Goal: Check status: Check status

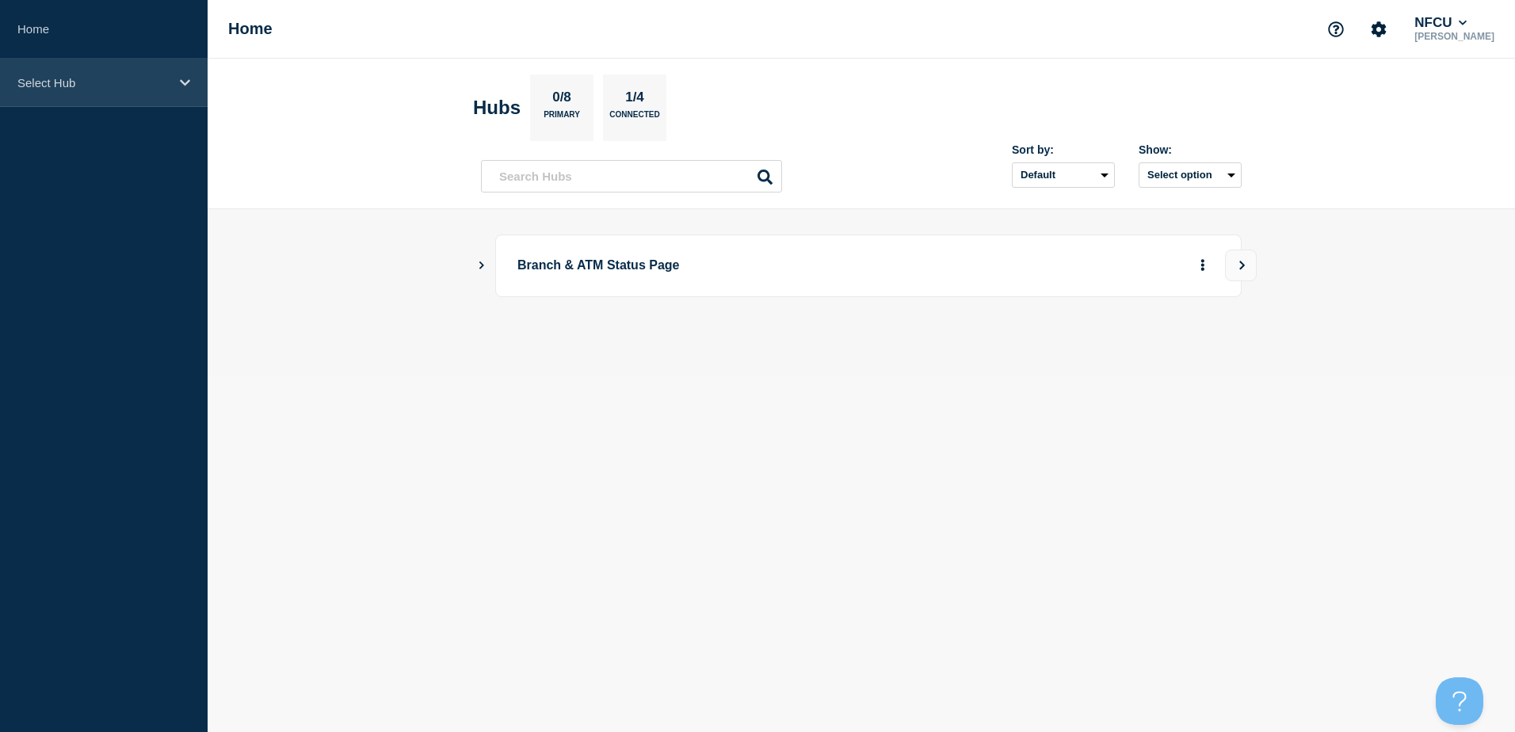
click at [187, 77] on icon at bounding box center [185, 83] width 10 height 12
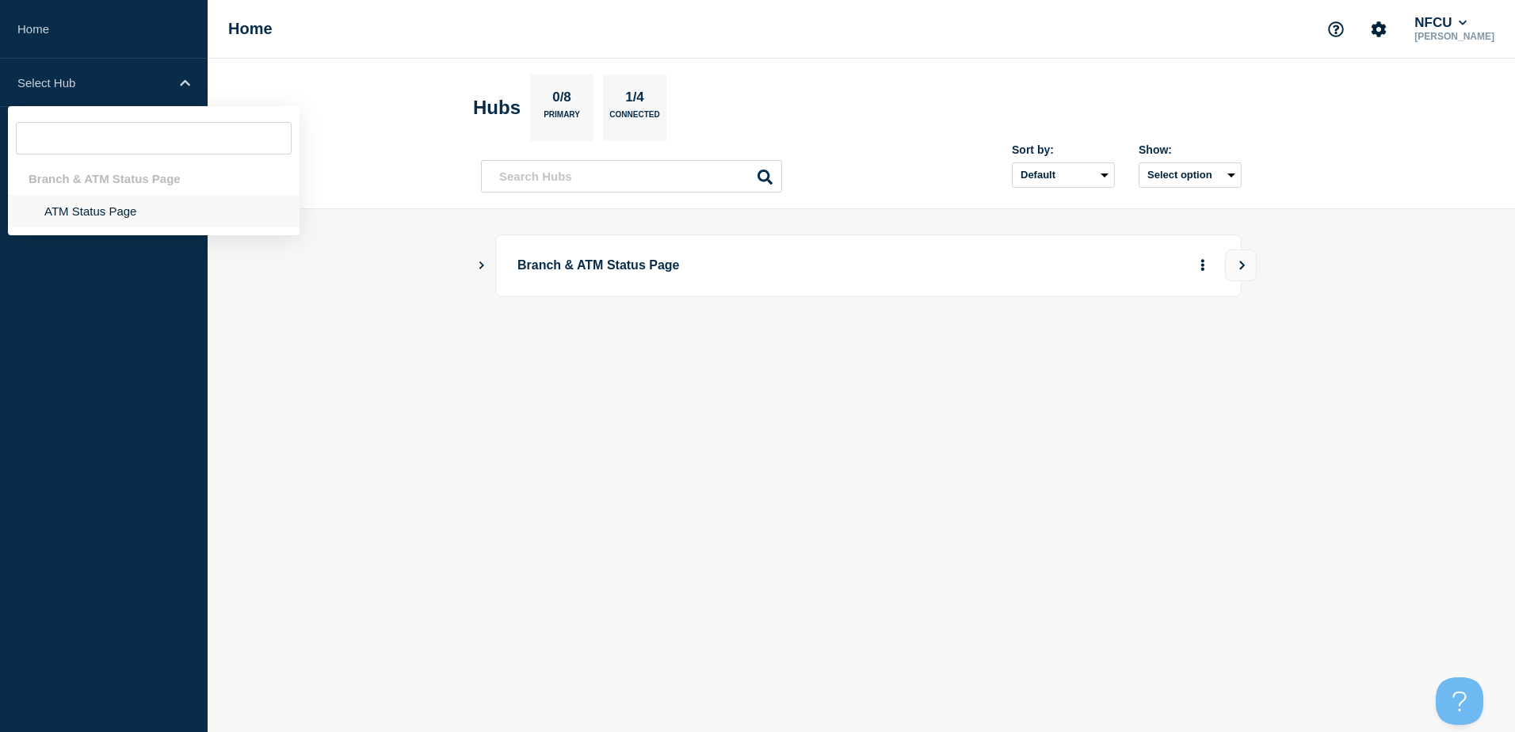
click at [132, 207] on li "ATM Status Page" at bounding box center [154, 211] width 292 height 32
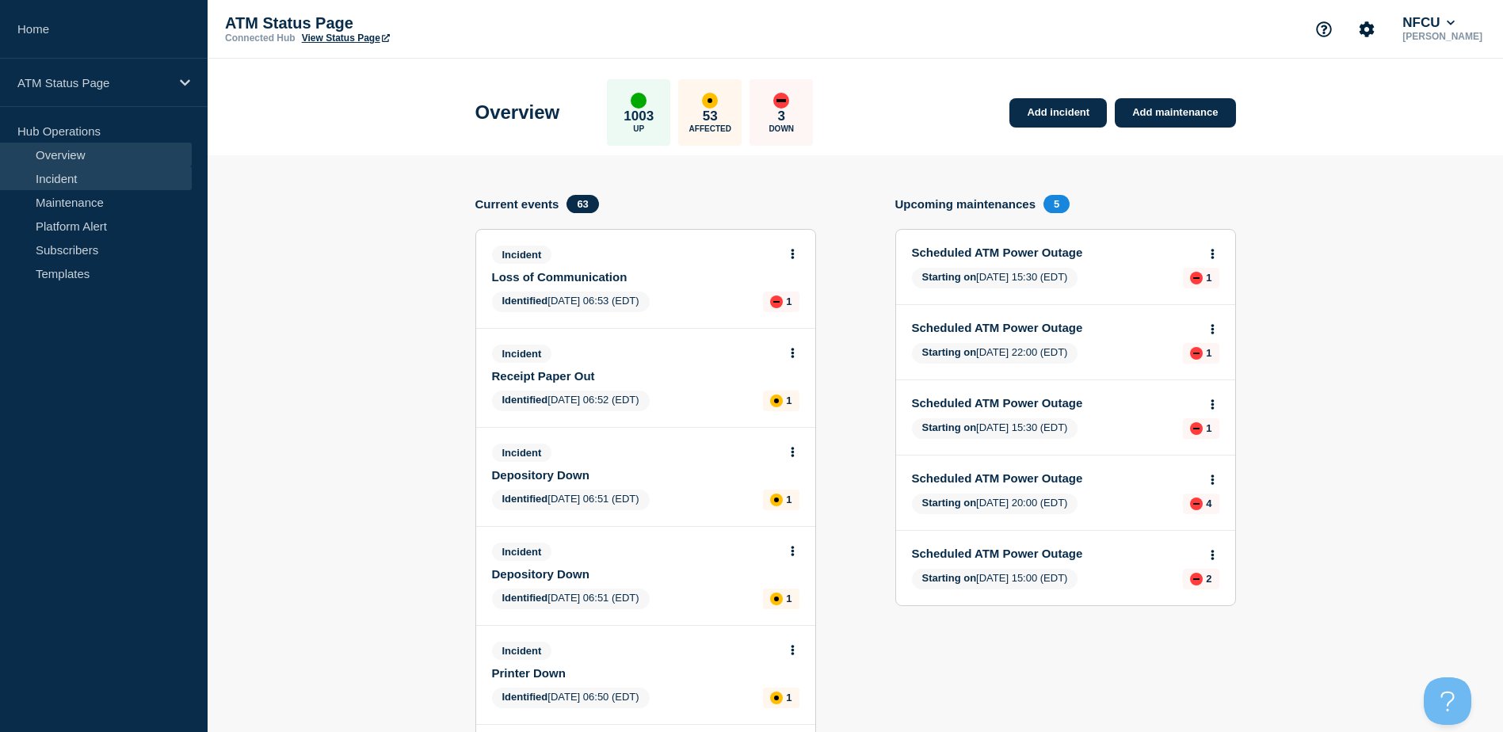
click at [82, 180] on link "Incident" at bounding box center [96, 178] width 192 height 24
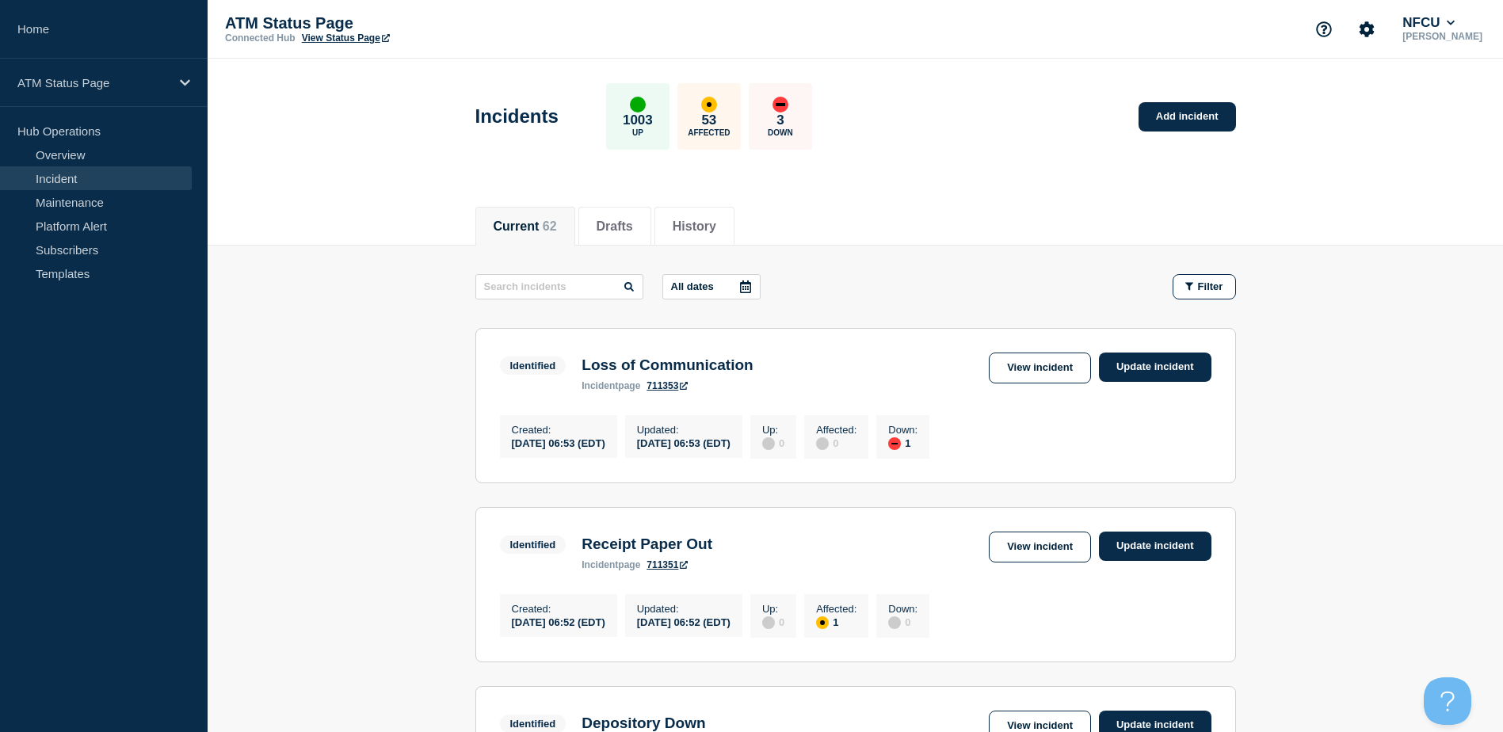
click at [746, 287] on icon at bounding box center [745, 287] width 11 height 13
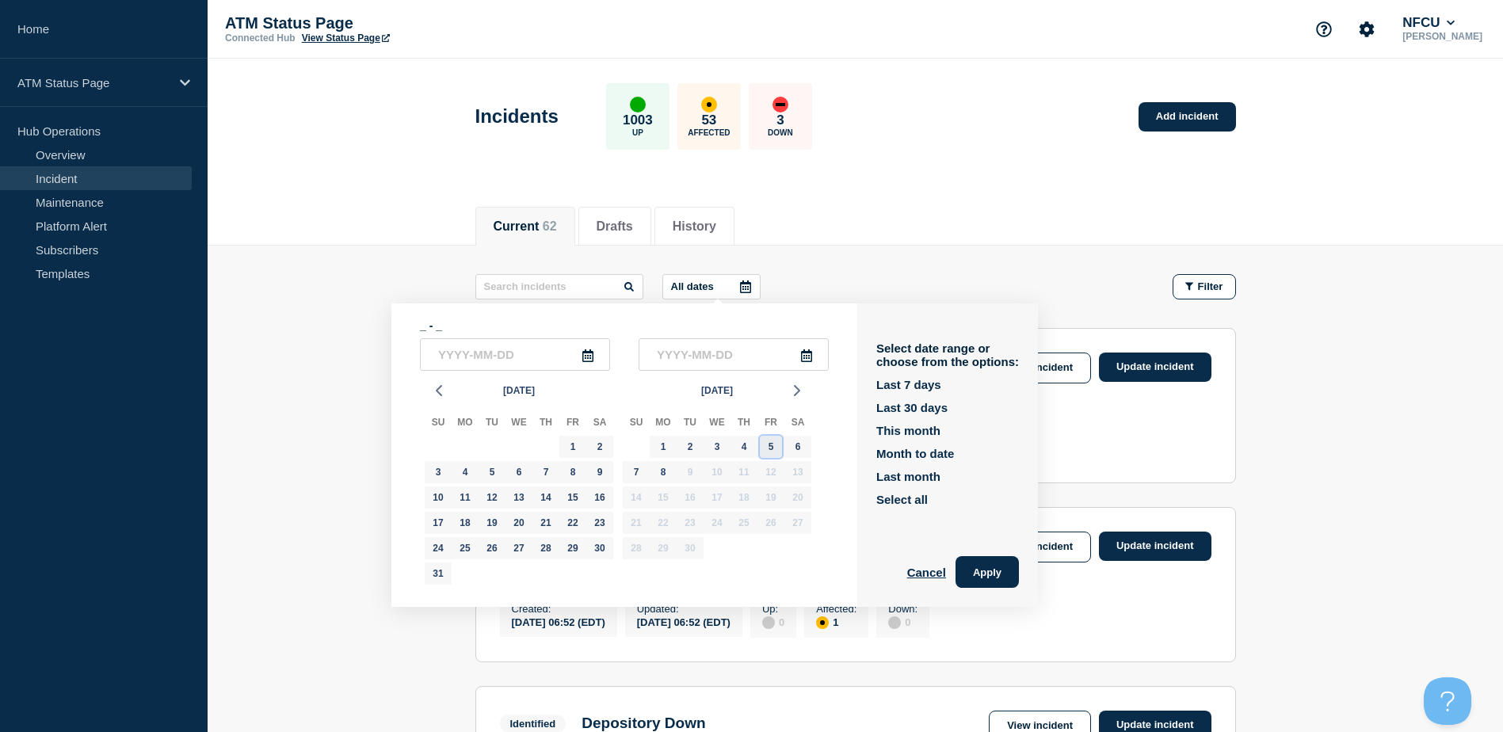
click at [771, 447] on div "5" at bounding box center [771, 447] width 22 height 22
type input "2025-09-05"
click at [771, 447] on div "5" at bounding box center [771, 447] width 22 height 22
type input "2025-09-05"
click at [1016, 576] on button "Apply" at bounding box center [987, 572] width 63 height 32
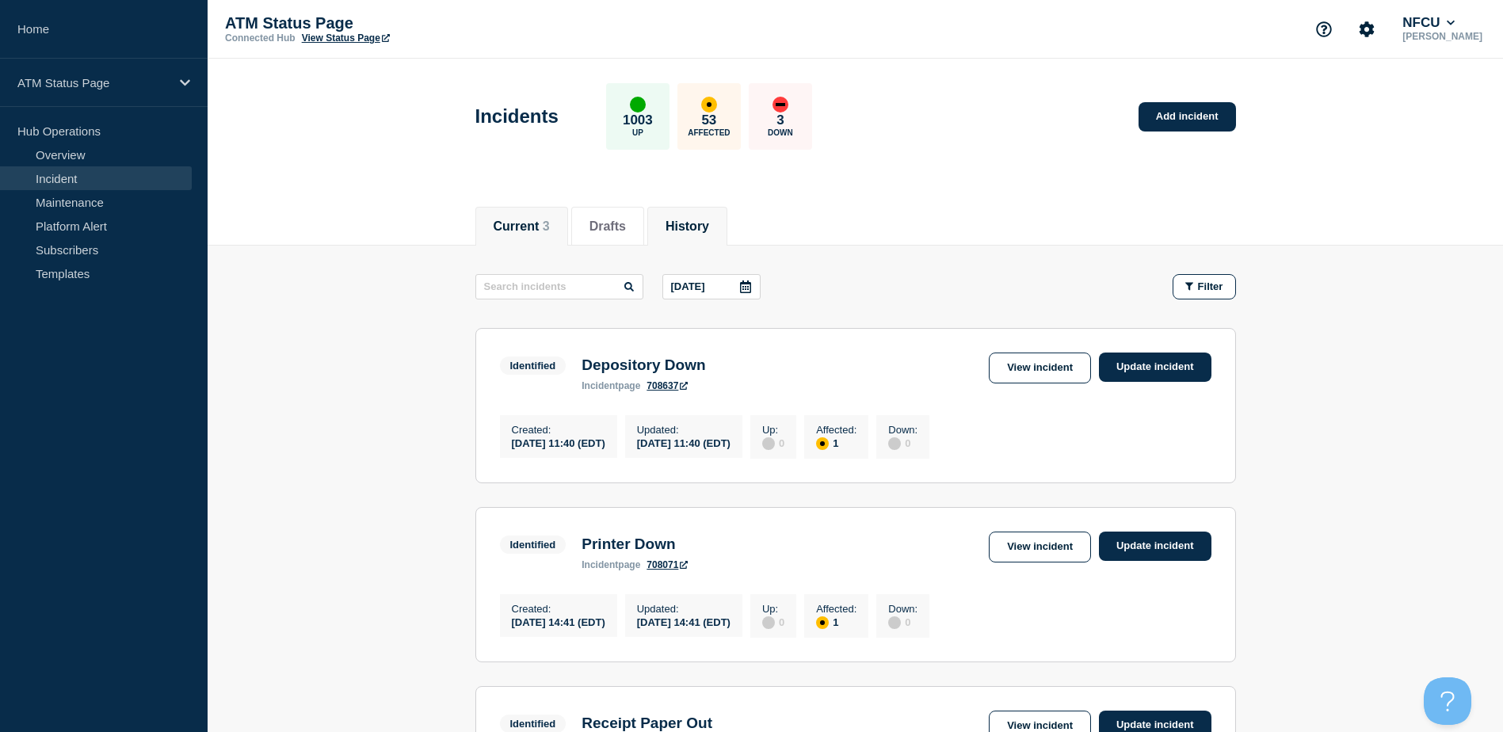
click at [727, 235] on li "History" at bounding box center [687, 226] width 80 height 39
click at [747, 292] on icon at bounding box center [745, 287] width 11 height 13
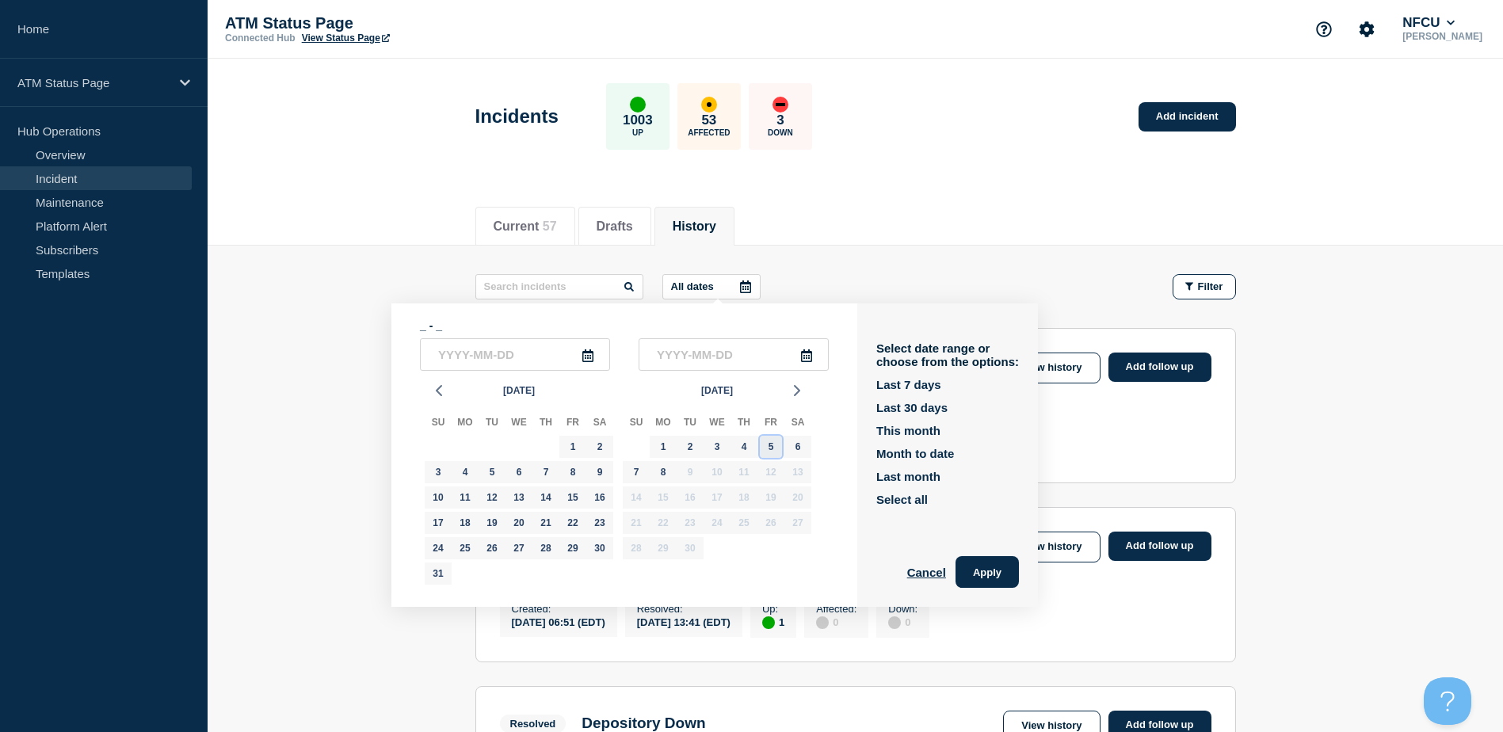
click at [773, 448] on div "5" at bounding box center [771, 447] width 22 height 22
type input "2025-09-05"
click at [773, 448] on div "5" at bounding box center [771, 447] width 22 height 22
type input "2025-09-05"
click at [1009, 569] on button "Apply" at bounding box center [987, 572] width 63 height 32
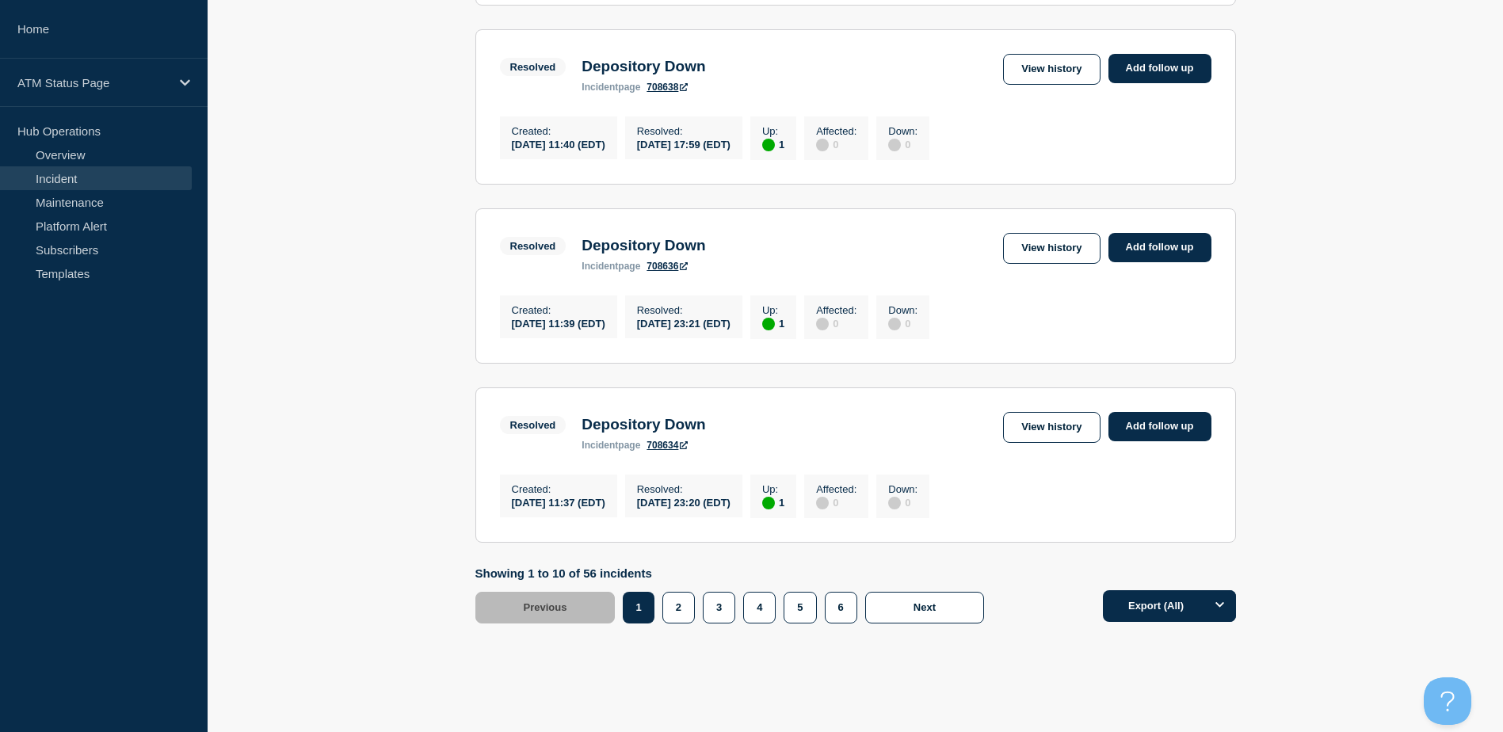
scroll to position [1642, 0]
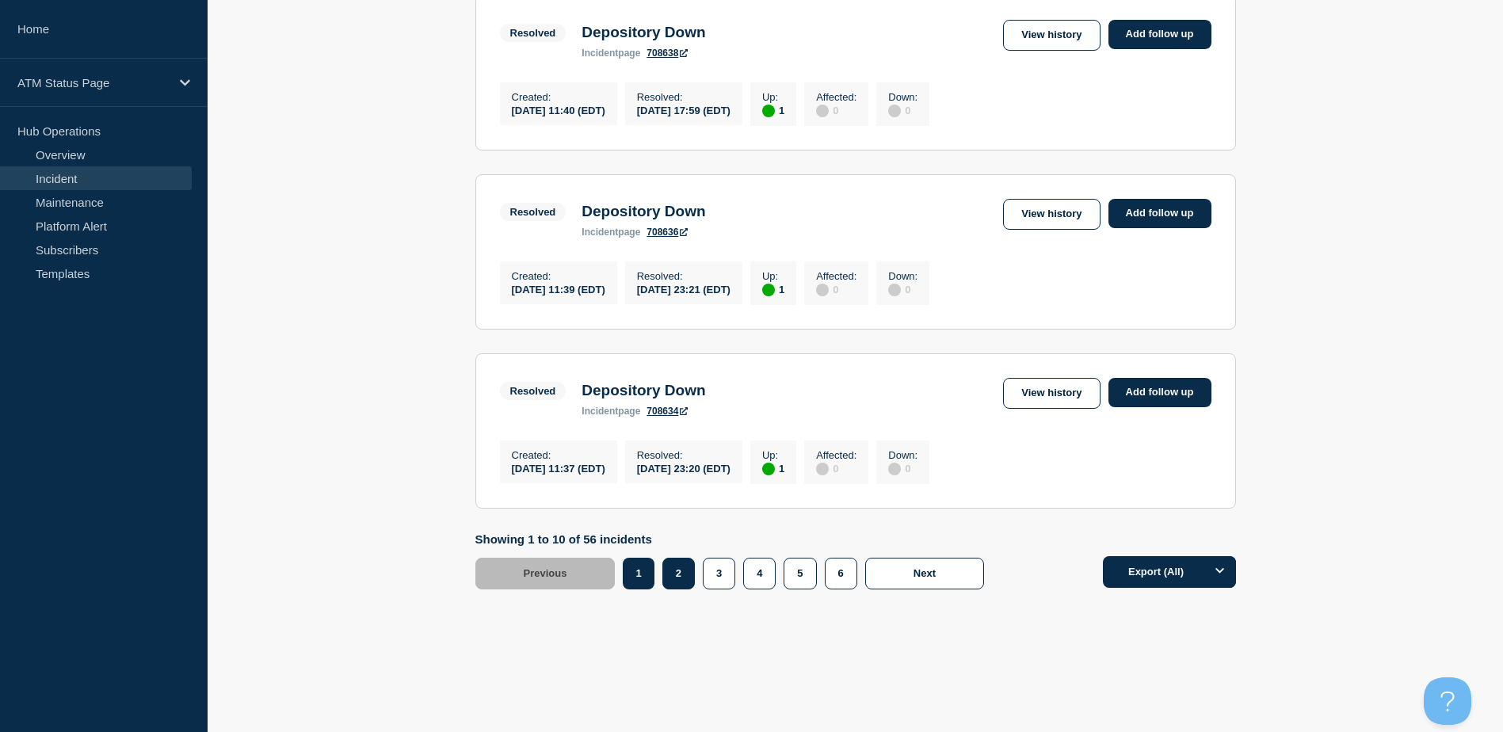
click at [685, 577] on button "2" at bounding box center [679, 574] width 32 height 32
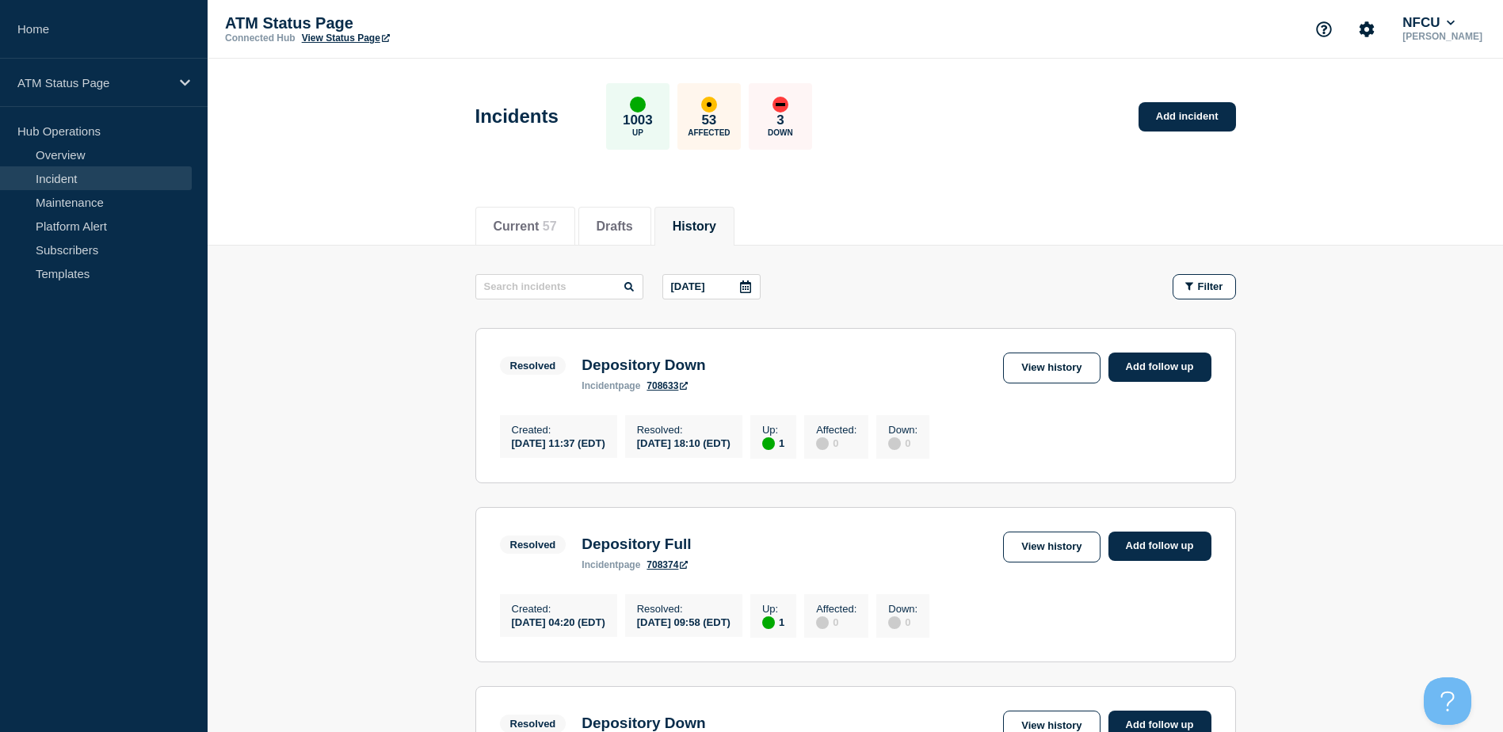
click at [747, 292] on icon at bounding box center [745, 287] width 11 height 13
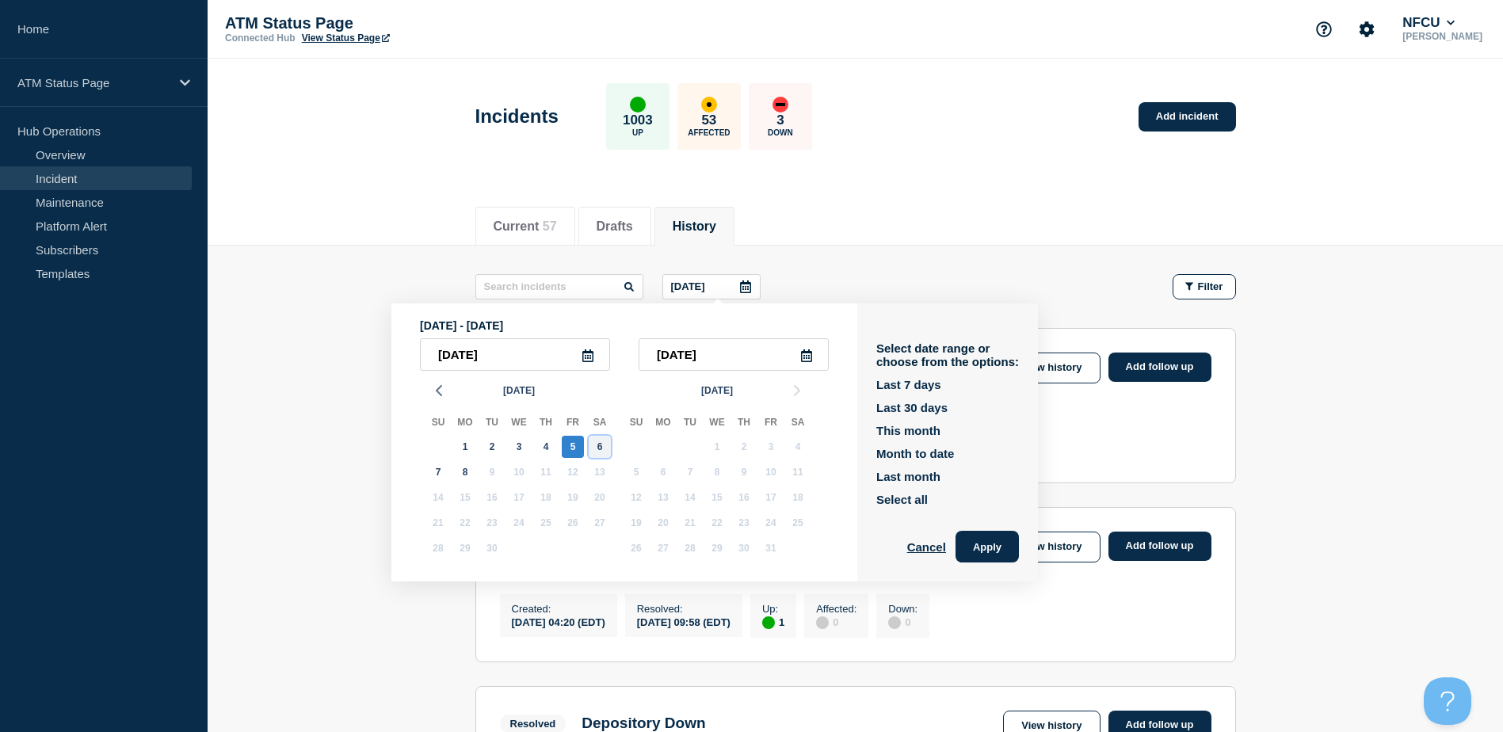
click at [601, 445] on div "6" at bounding box center [600, 447] width 22 height 22
type input "2025-09-06"
click at [601, 445] on div "6" at bounding box center [600, 447] width 22 height 22
type input "2025-09-06"
click at [995, 535] on button "Apply" at bounding box center [987, 547] width 63 height 32
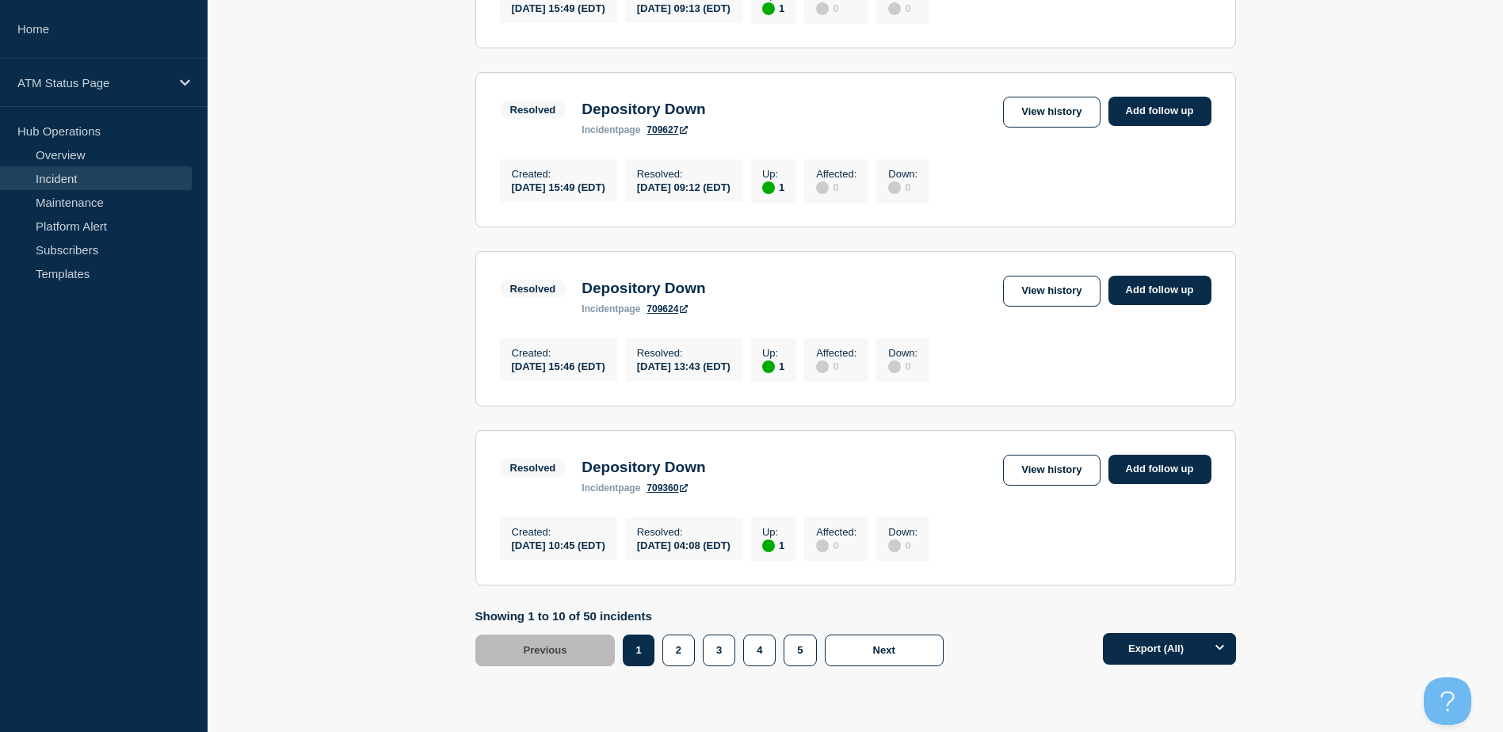
scroll to position [1642, 0]
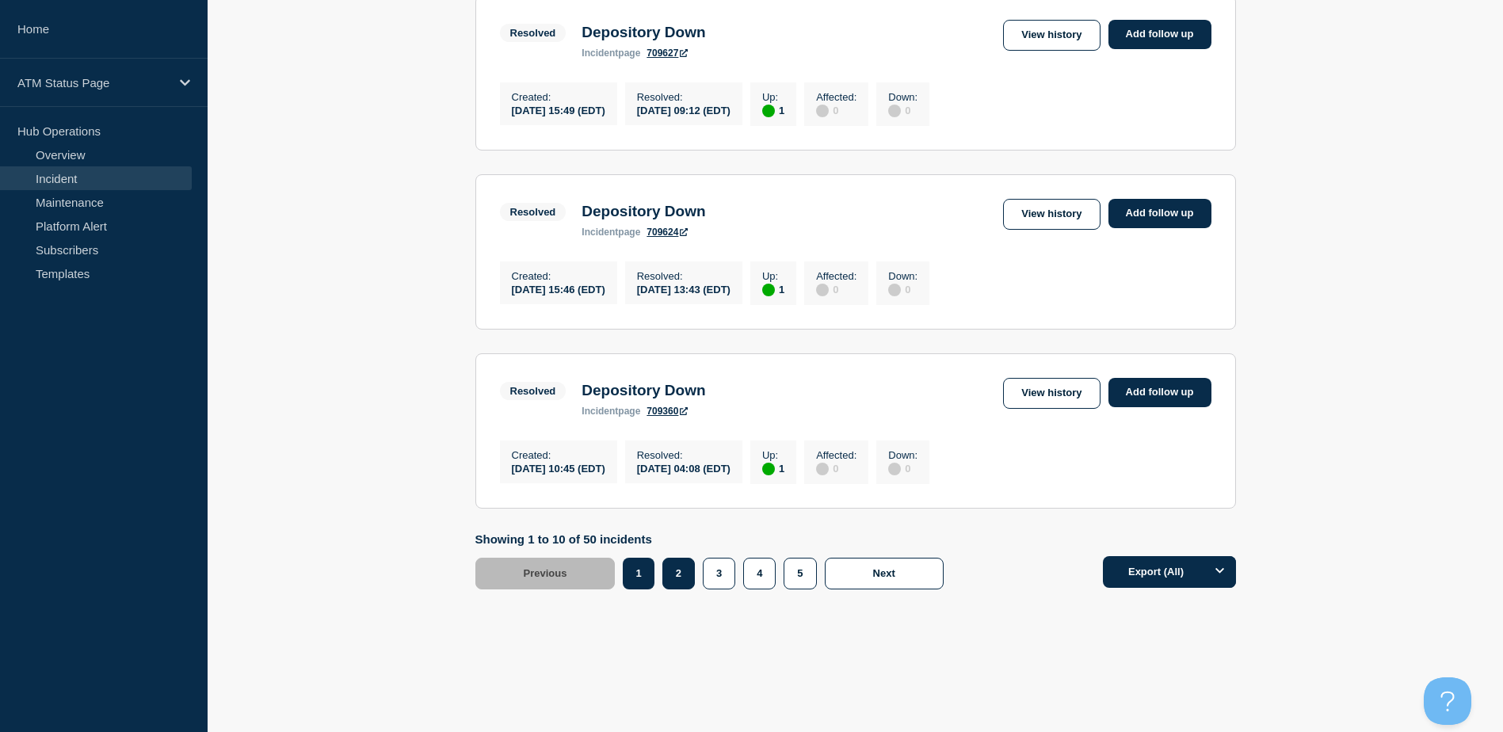
click at [687, 573] on button "2" at bounding box center [679, 574] width 32 height 32
click at [710, 573] on button "3" at bounding box center [719, 574] width 32 height 32
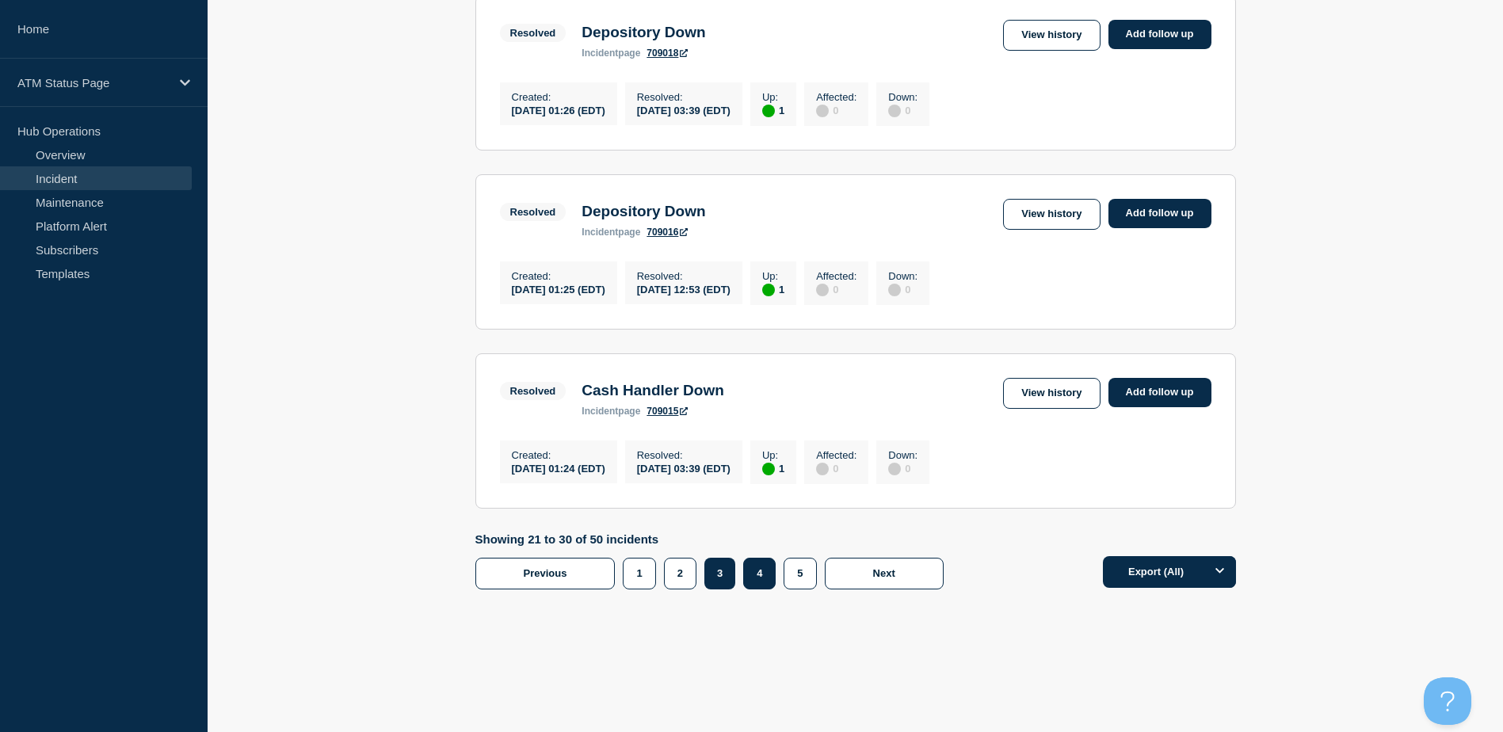
click at [761, 575] on button "4" at bounding box center [759, 574] width 32 height 32
click at [802, 577] on button "5" at bounding box center [800, 574] width 32 height 32
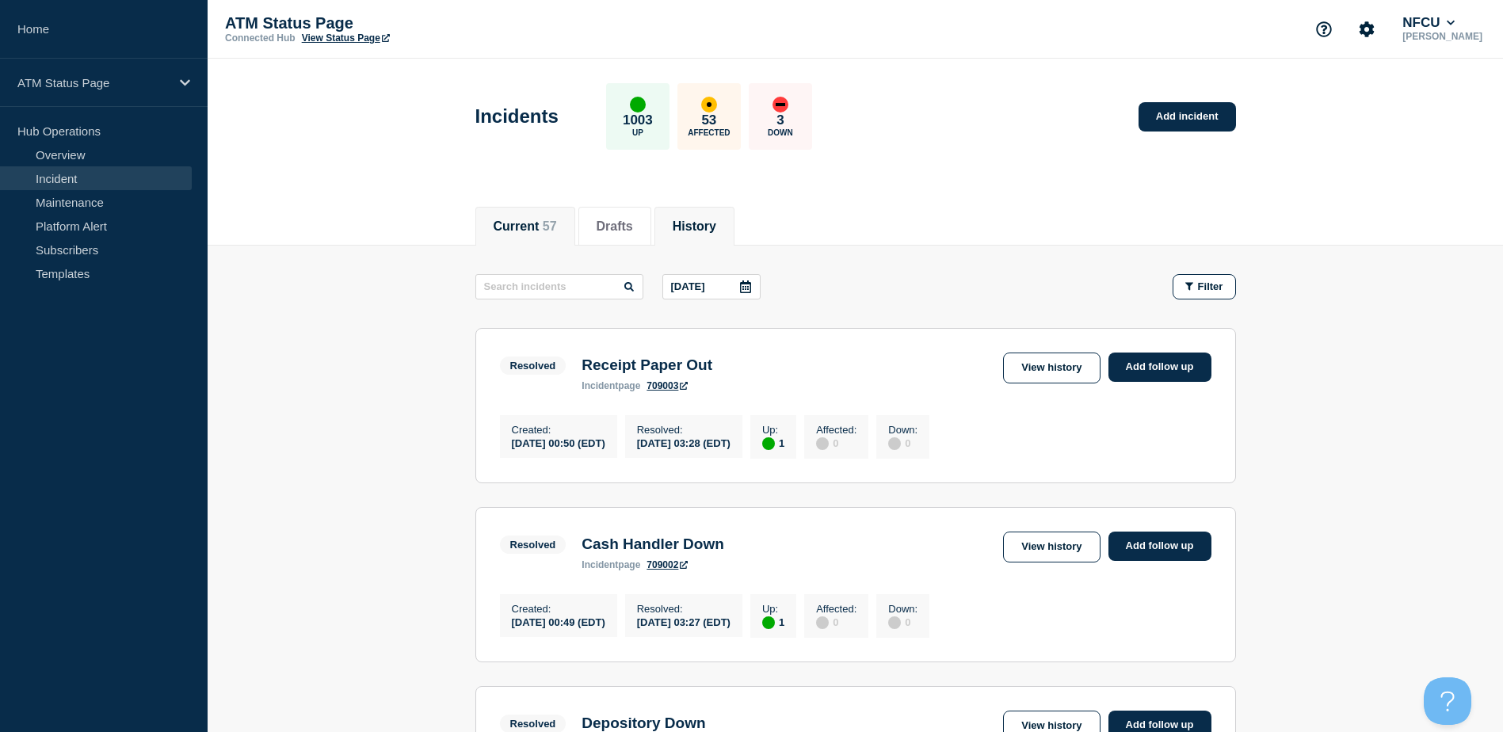
click at [557, 229] on span "57" at bounding box center [550, 226] width 14 height 13
click at [749, 285] on icon at bounding box center [745, 287] width 13 height 13
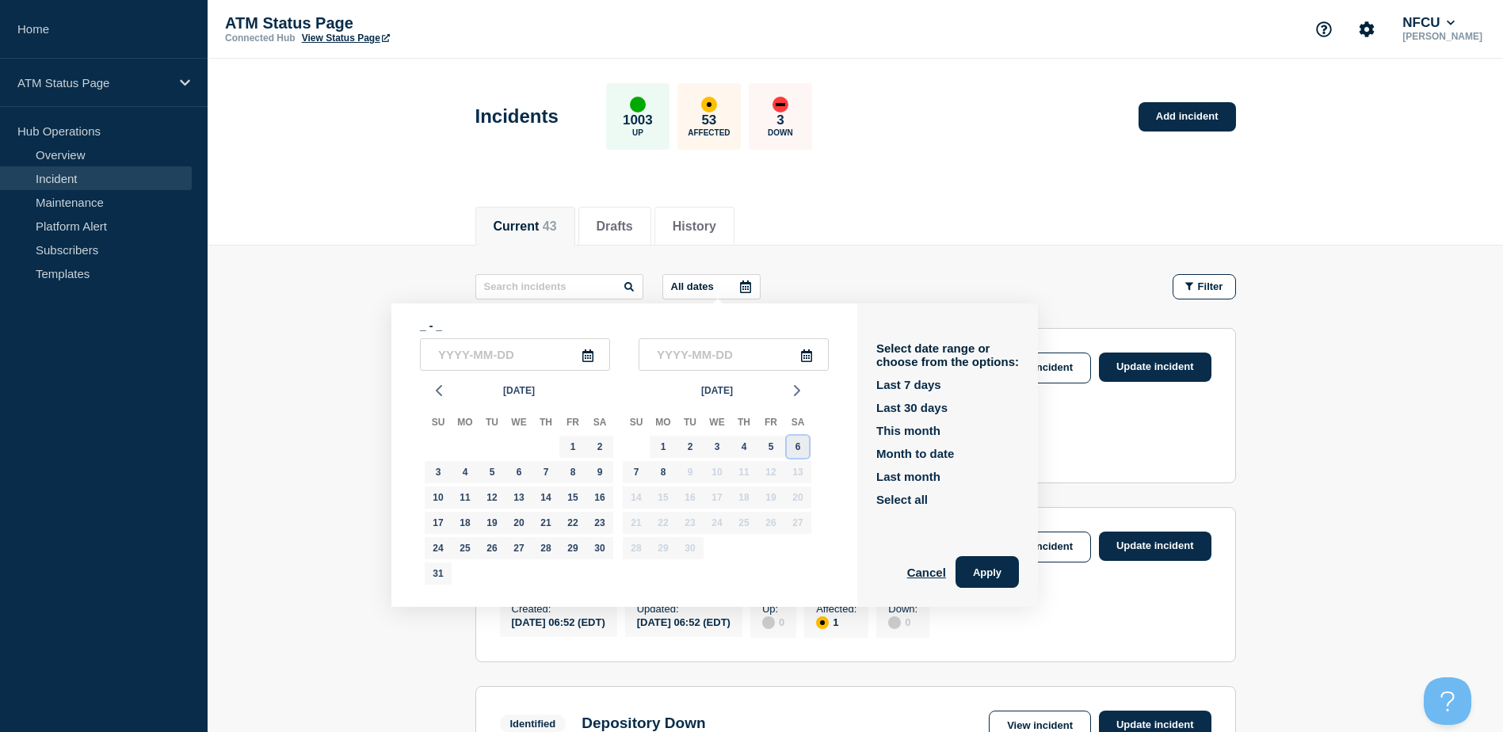
click at [796, 445] on div "6" at bounding box center [798, 447] width 22 height 22
type input "2025-09-06"
click at [796, 442] on div "6" at bounding box center [798, 447] width 22 height 22
type input "2025-09-06"
click at [991, 572] on button "Apply" at bounding box center [987, 572] width 63 height 32
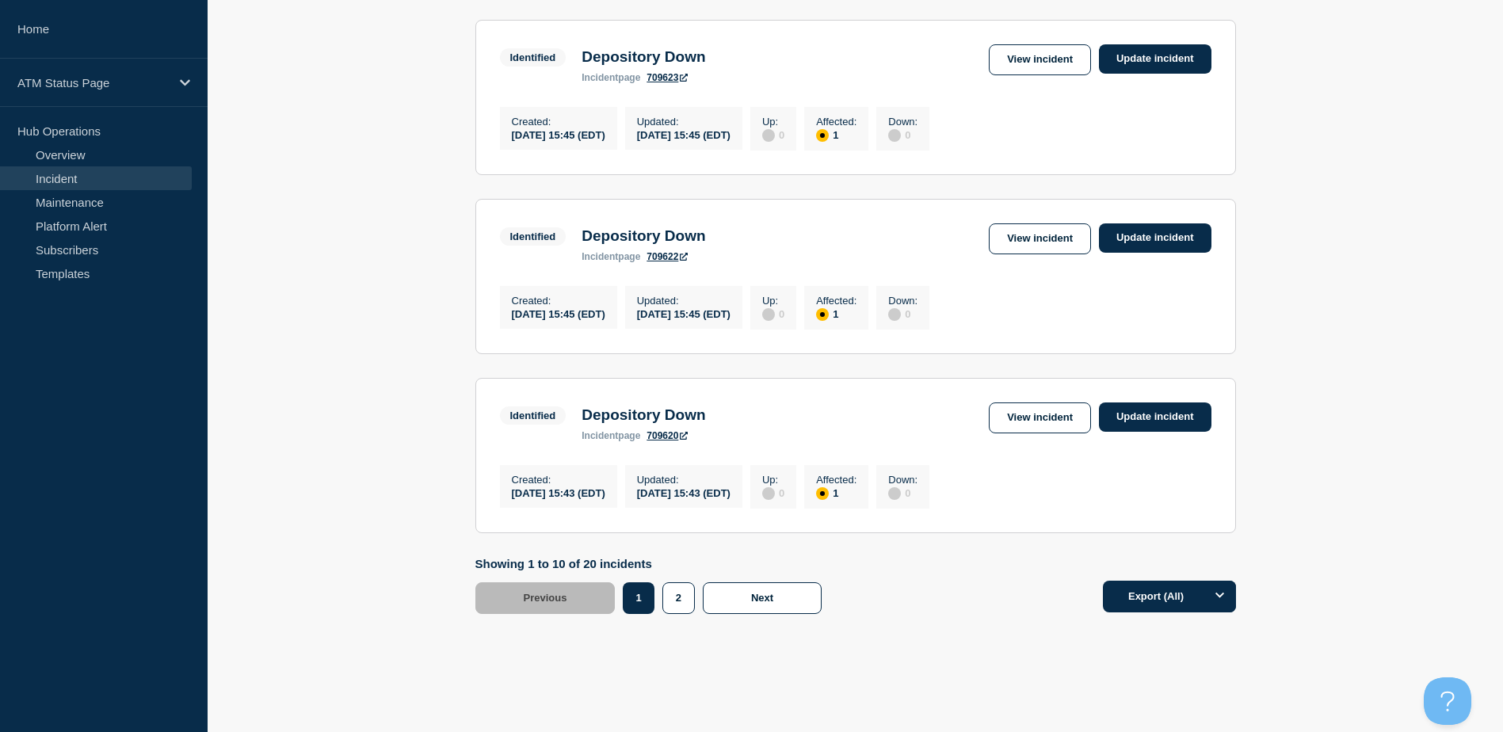
scroll to position [1642, 0]
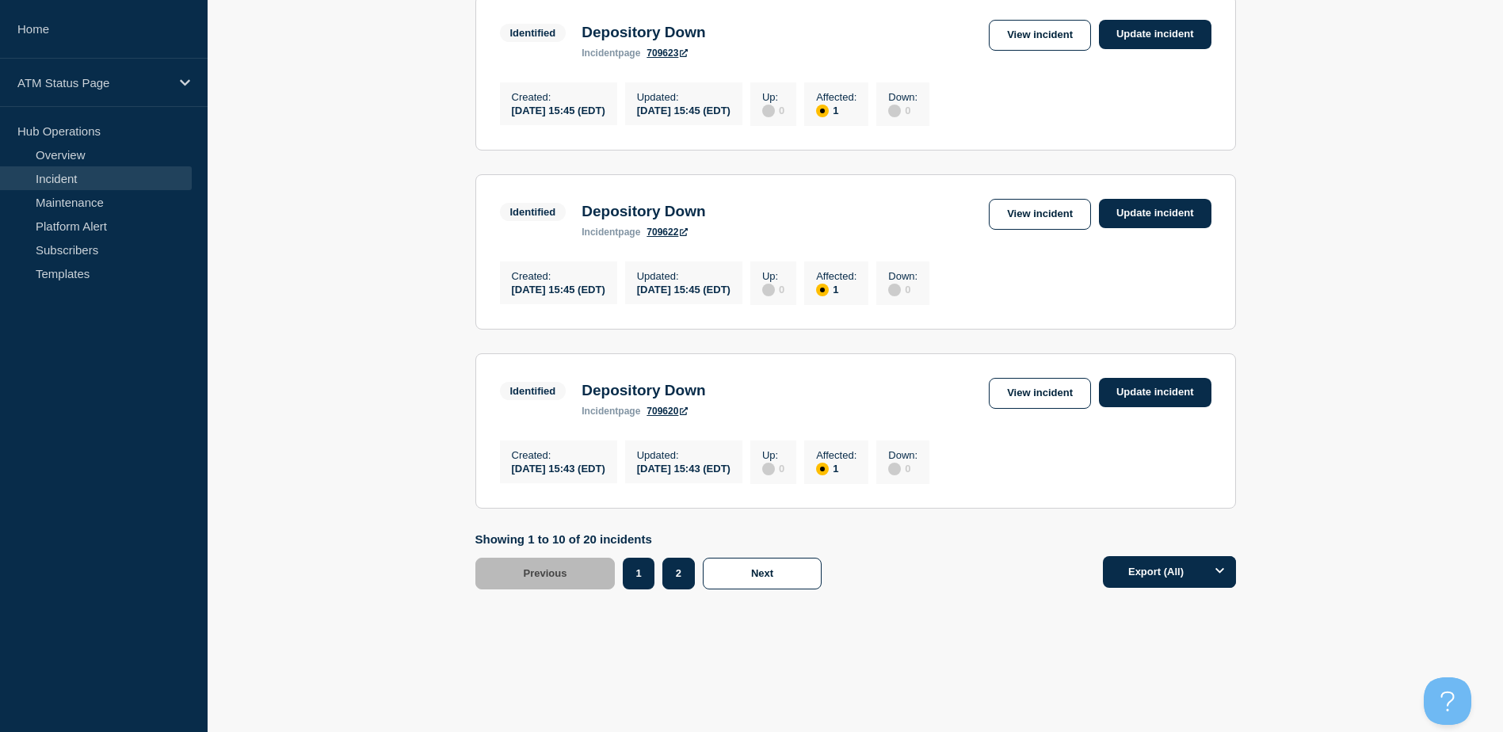
click at [681, 577] on button "2" at bounding box center [679, 574] width 32 height 32
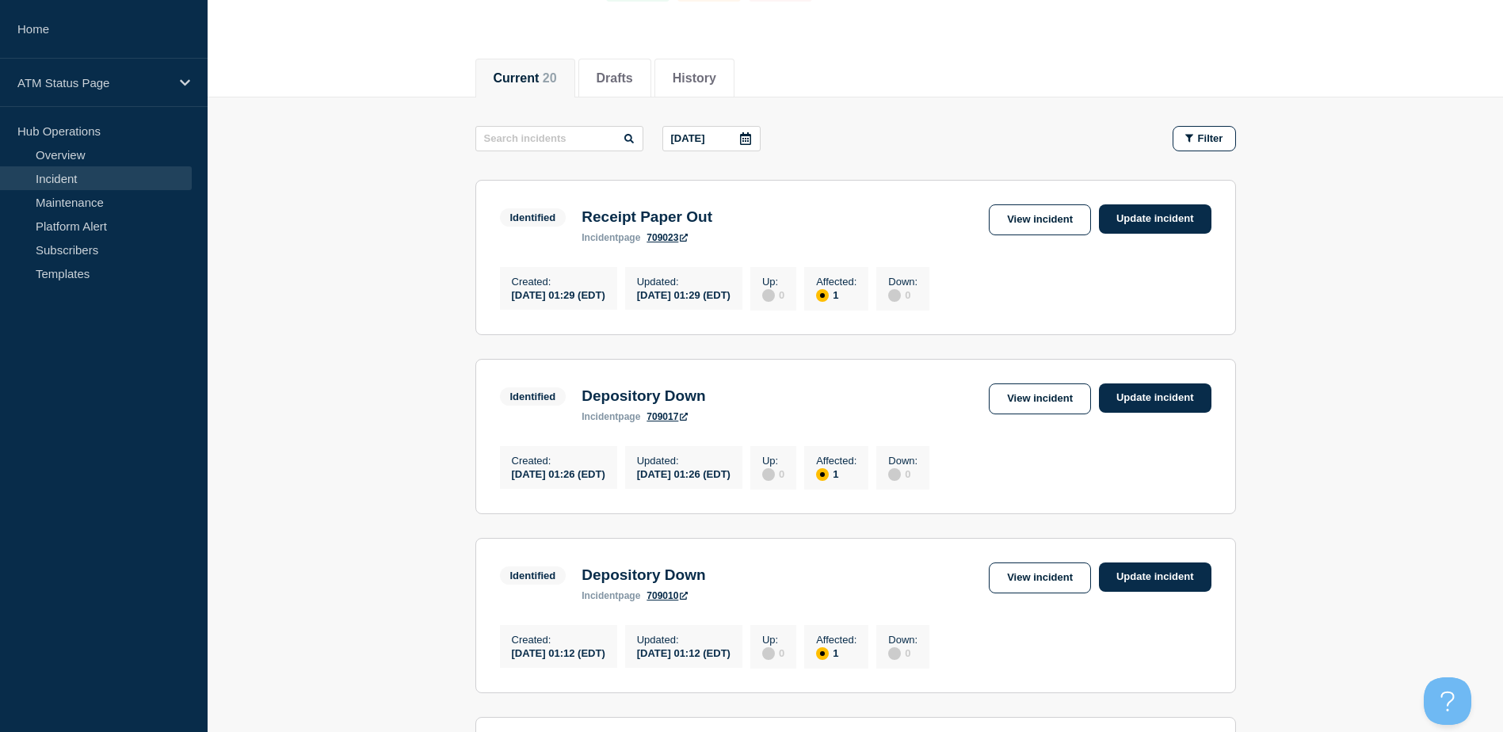
scroll to position [57, 0]
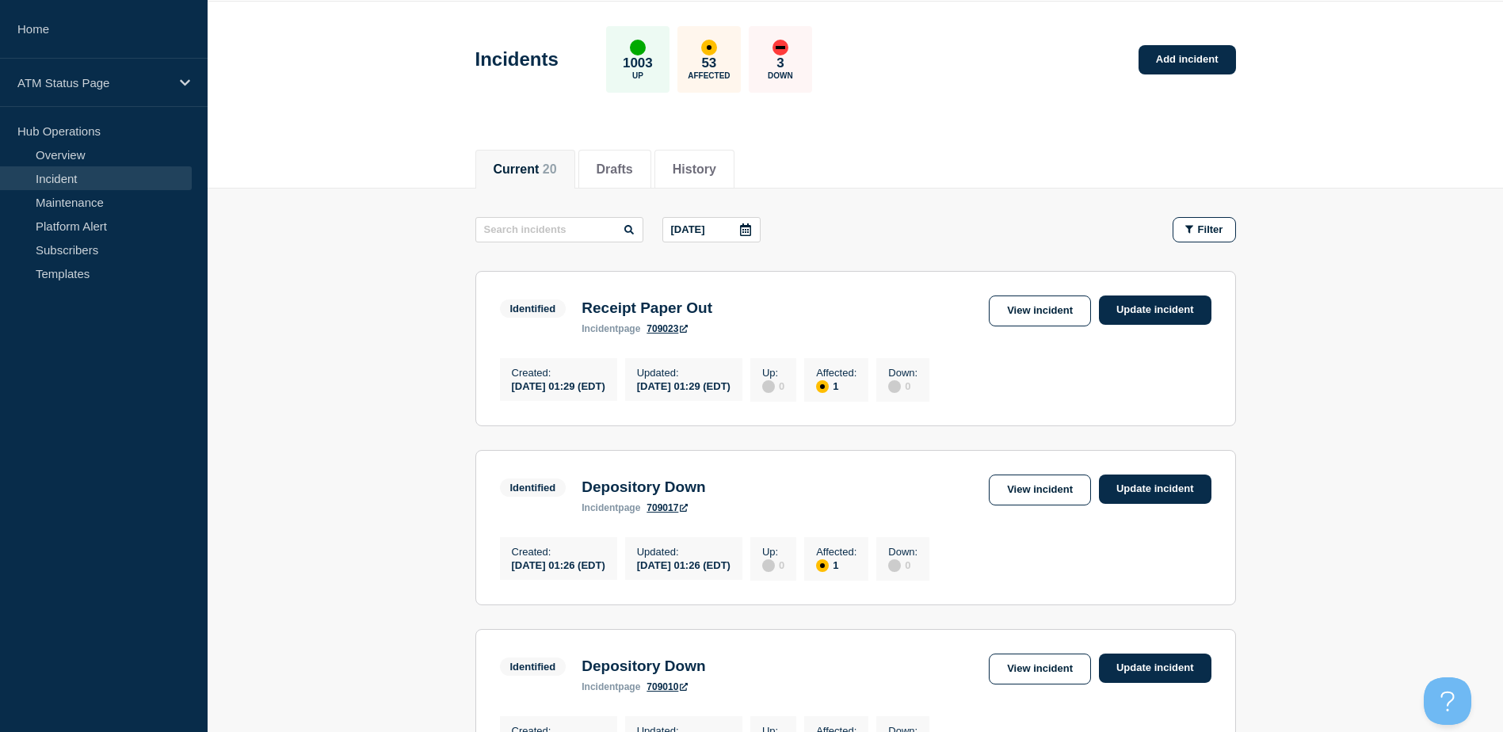
click at [749, 223] on icon at bounding box center [745, 229] width 13 height 13
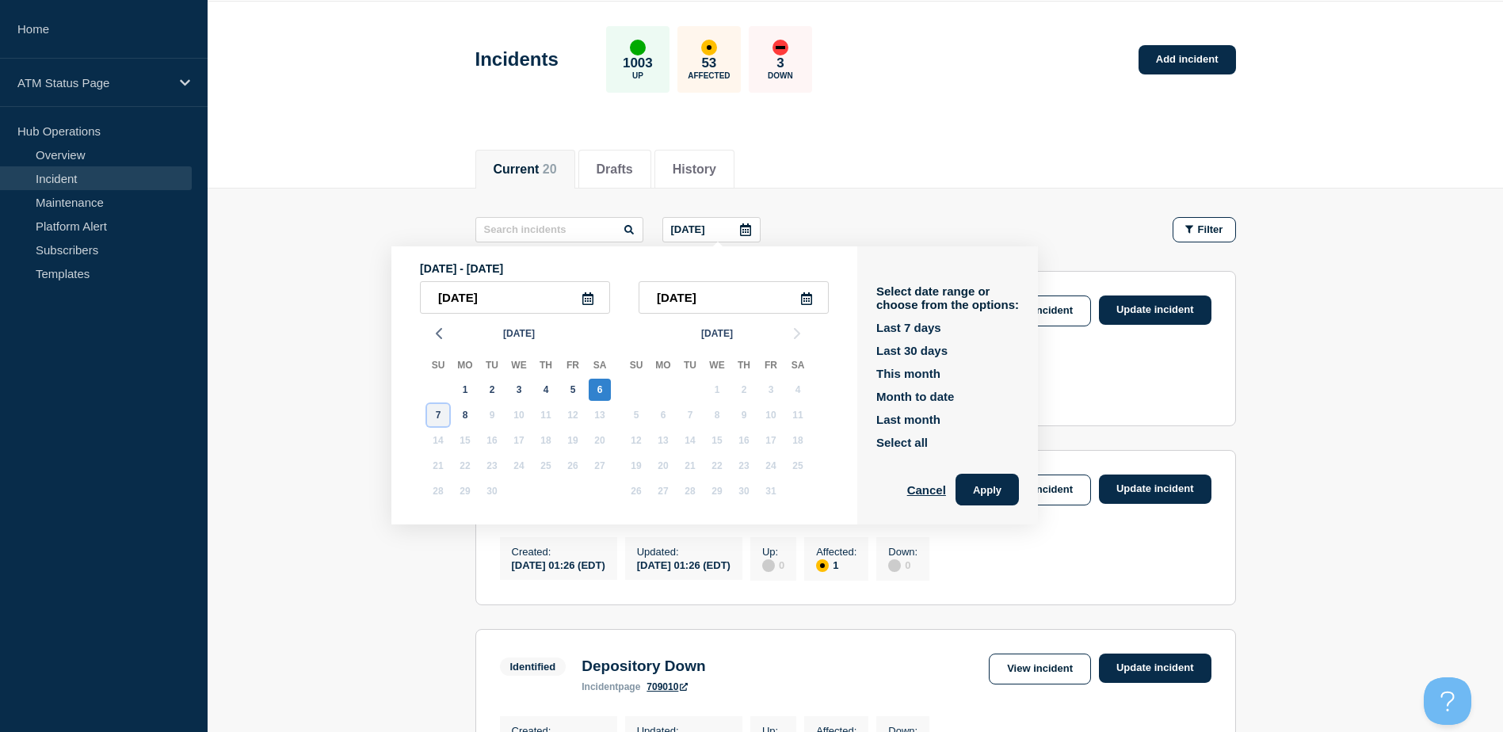
click at [443, 418] on div "7" at bounding box center [438, 415] width 22 height 22
type input "2025-09-07"
click at [443, 418] on div "7" at bounding box center [438, 415] width 22 height 22
type input "2025-09-07"
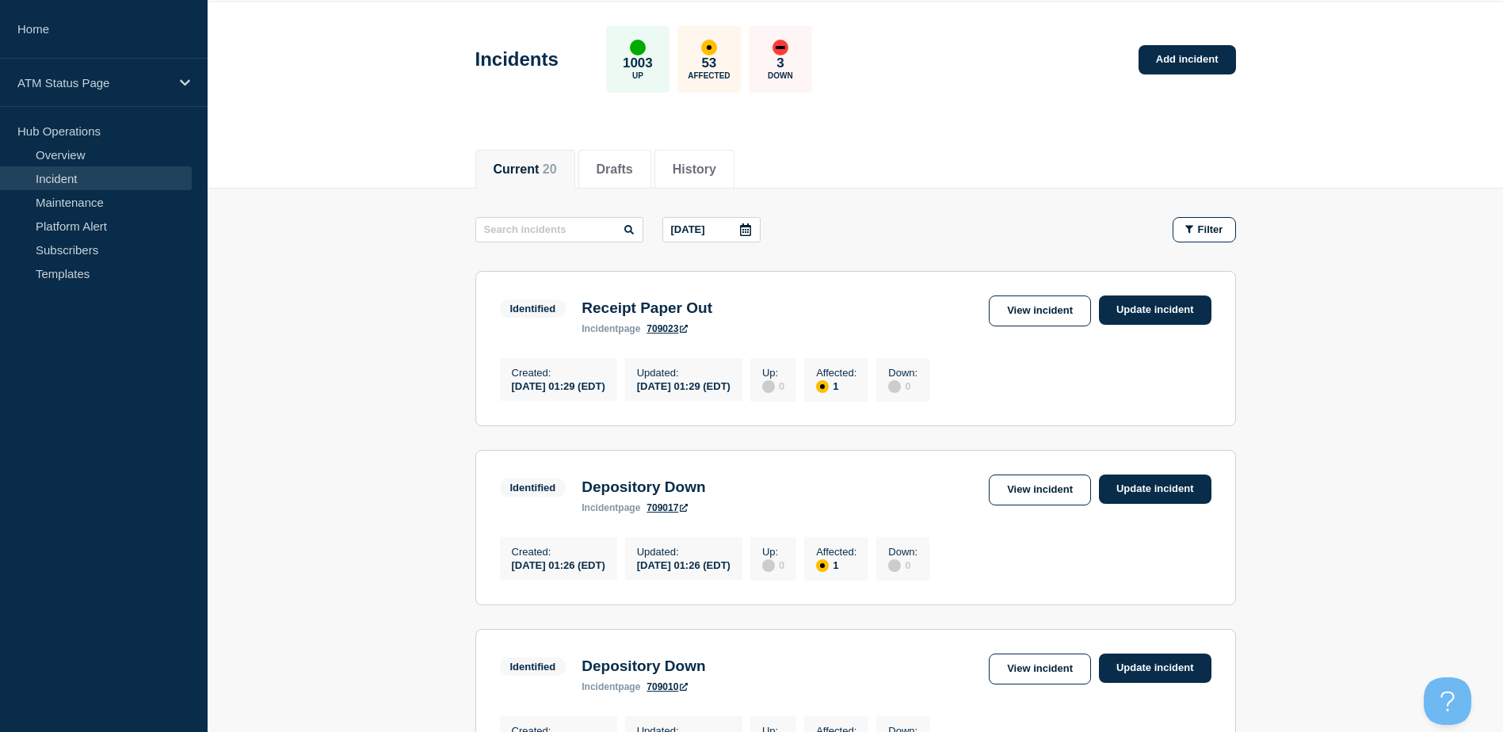
click at [743, 228] on icon at bounding box center [745, 229] width 13 height 13
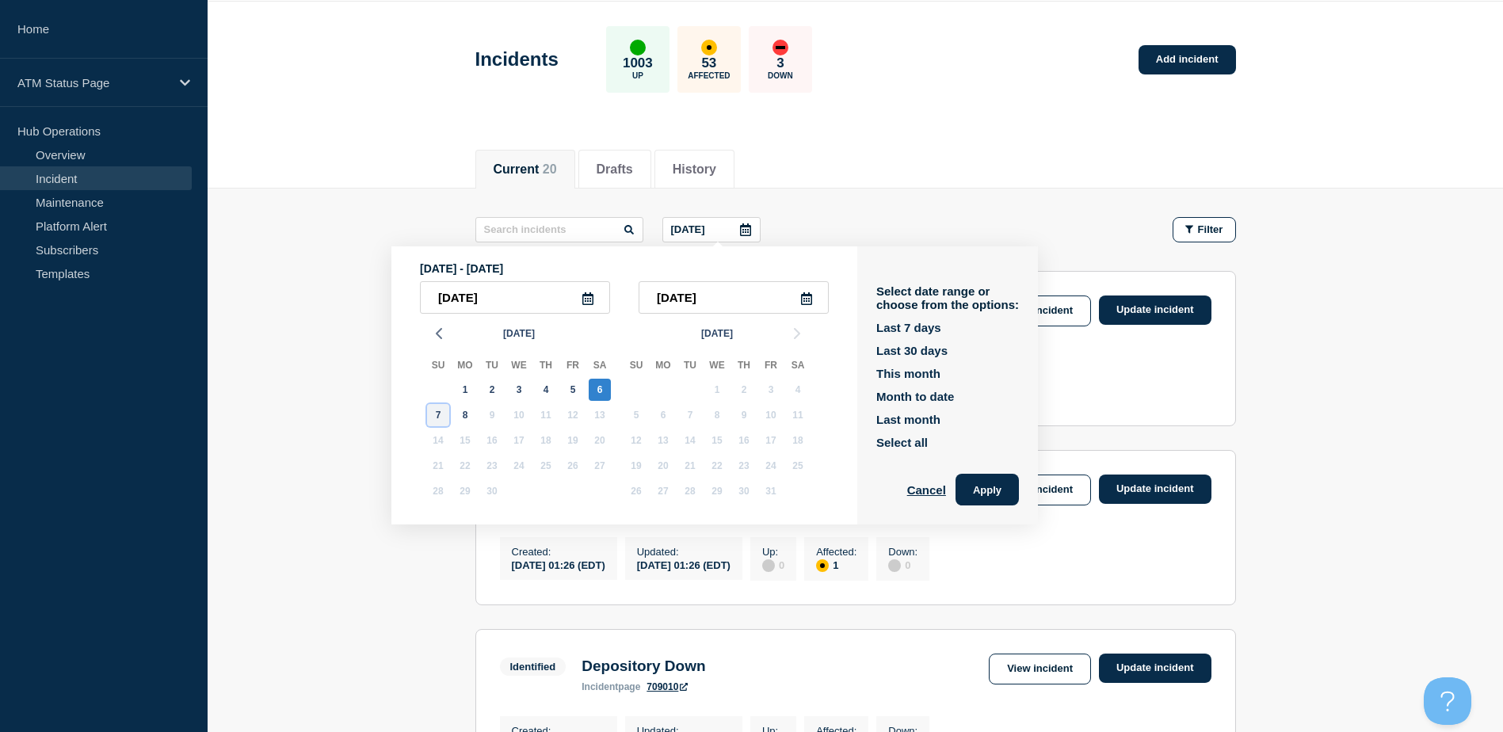
click at [438, 417] on div "7" at bounding box center [438, 415] width 22 height 22
type input "2025-09-07"
click at [438, 417] on div "7" at bounding box center [438, 415] width 22 height 22
type input "2025-09-07"
click at [986, 485] on button "Apply" at bounding box center [987, 490] width 63 height 32
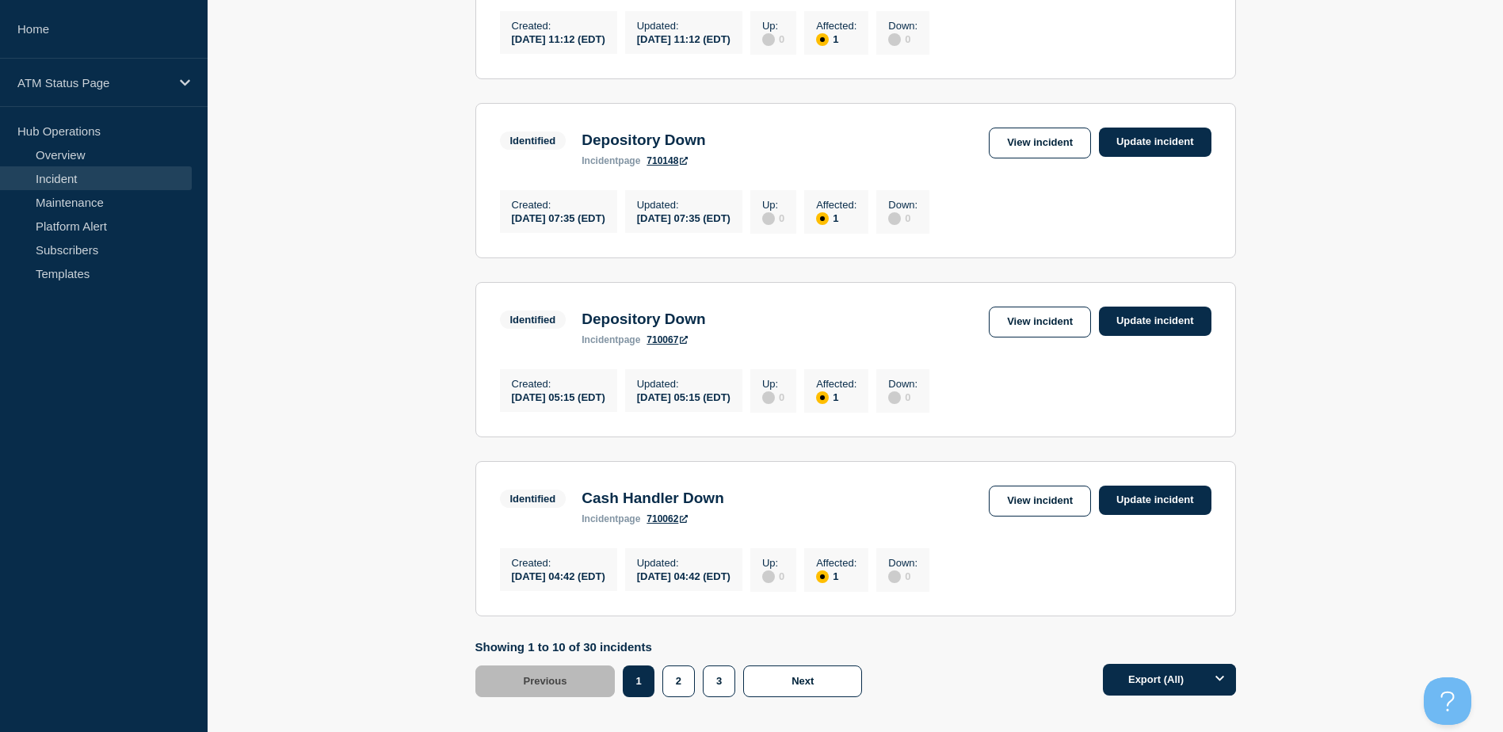
scroll to position [1642, 0]
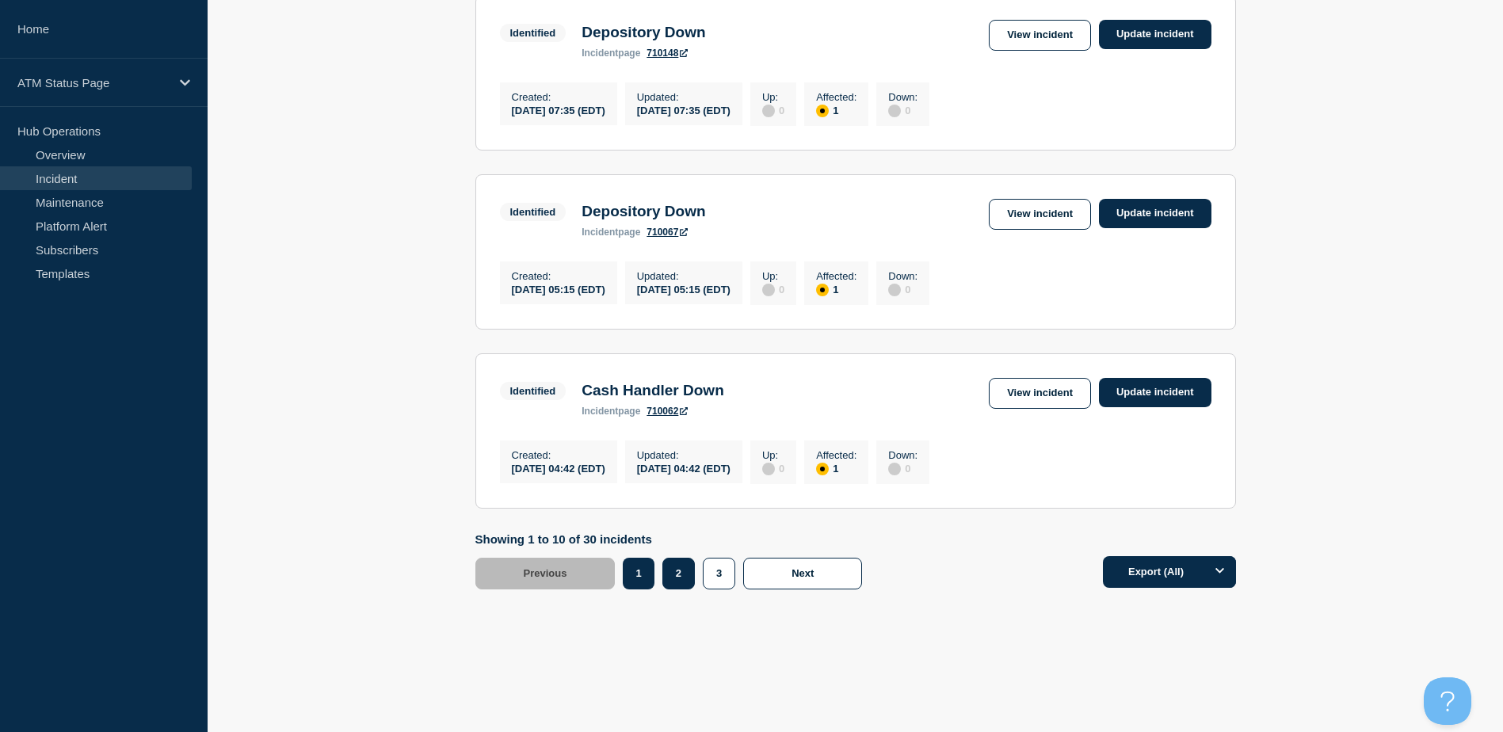
click at [692, 579] on button "2" at bounding box center [679, 574] width 32 height 32
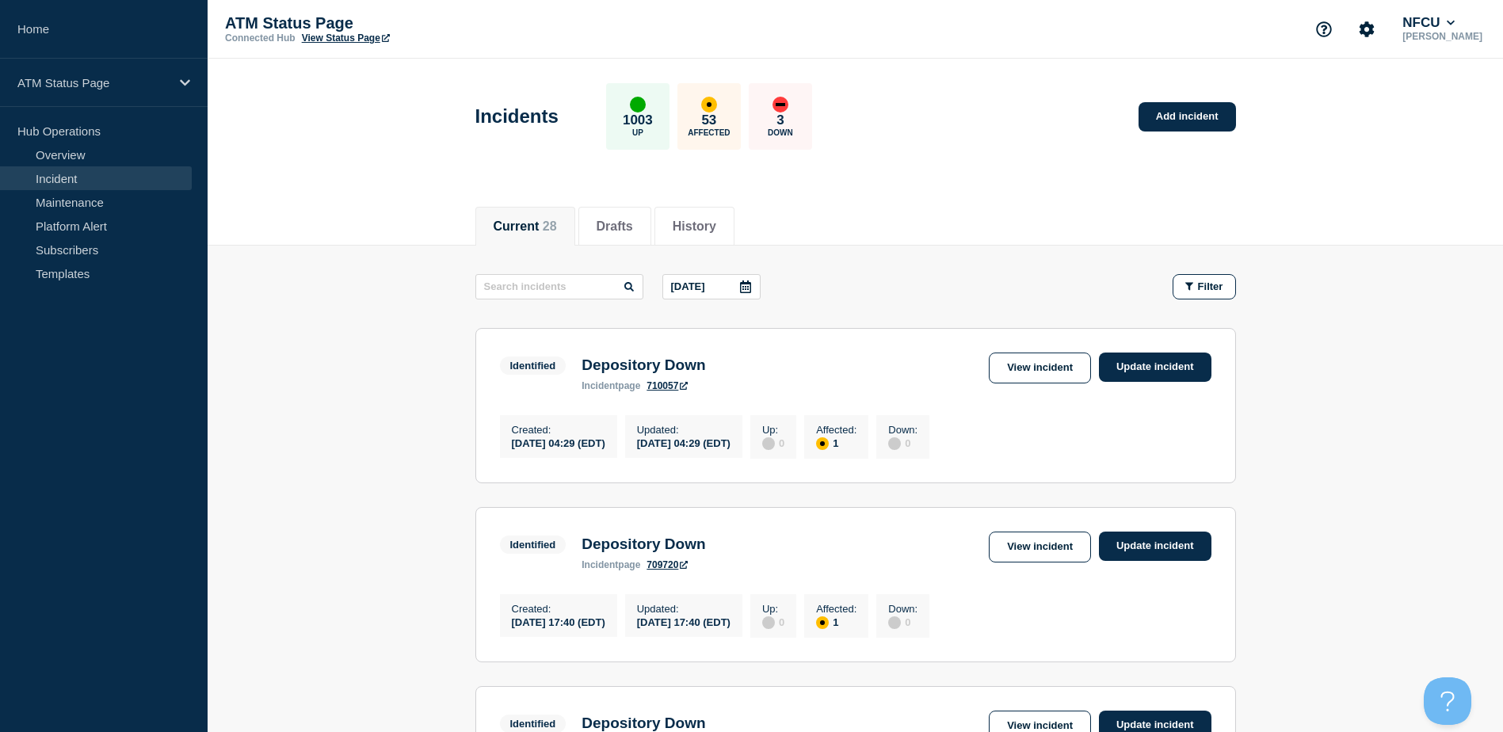
click at [749, 278] on div at bounding box center [745, 287] width 29 height 24
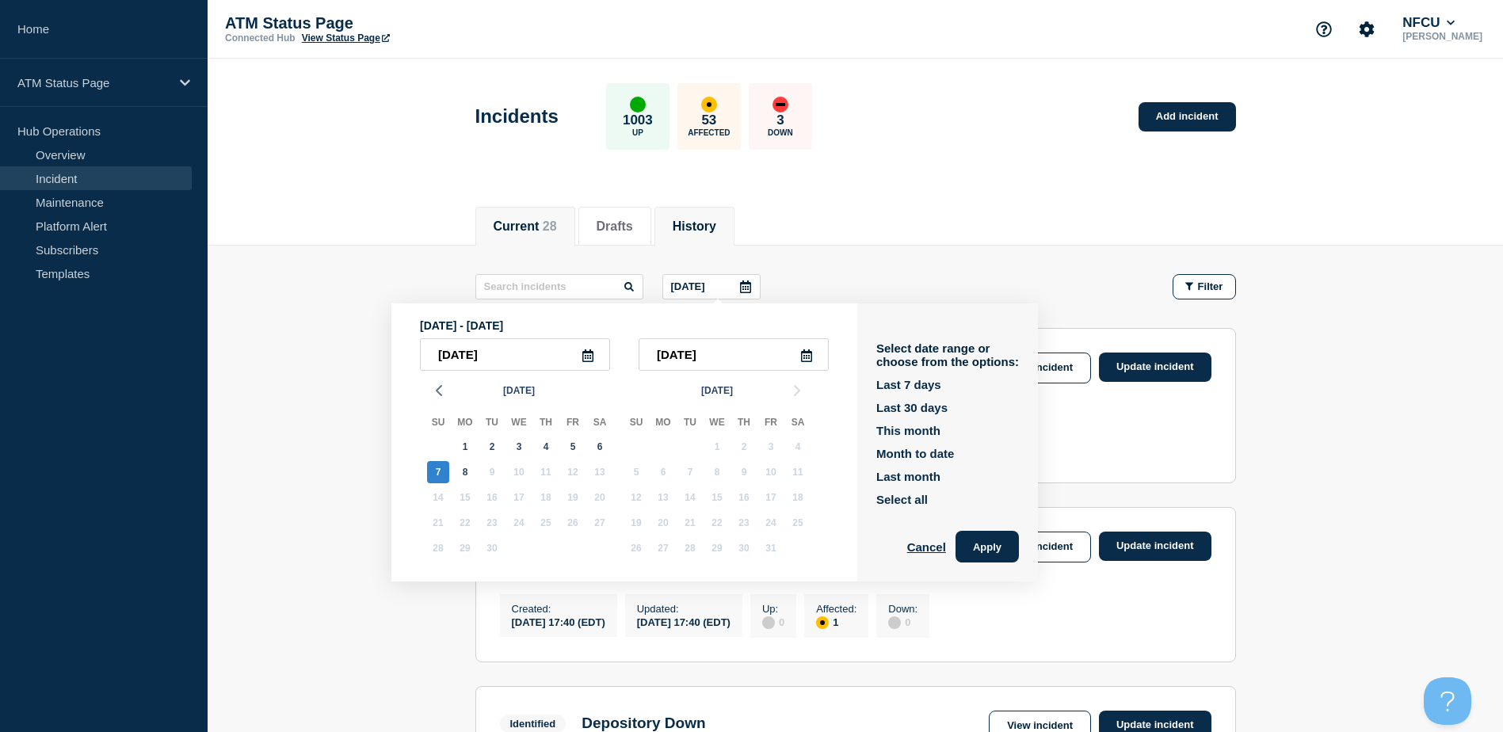
click at [693, 213] on li "History" at bounding box center [695, 226] width 80 height 39
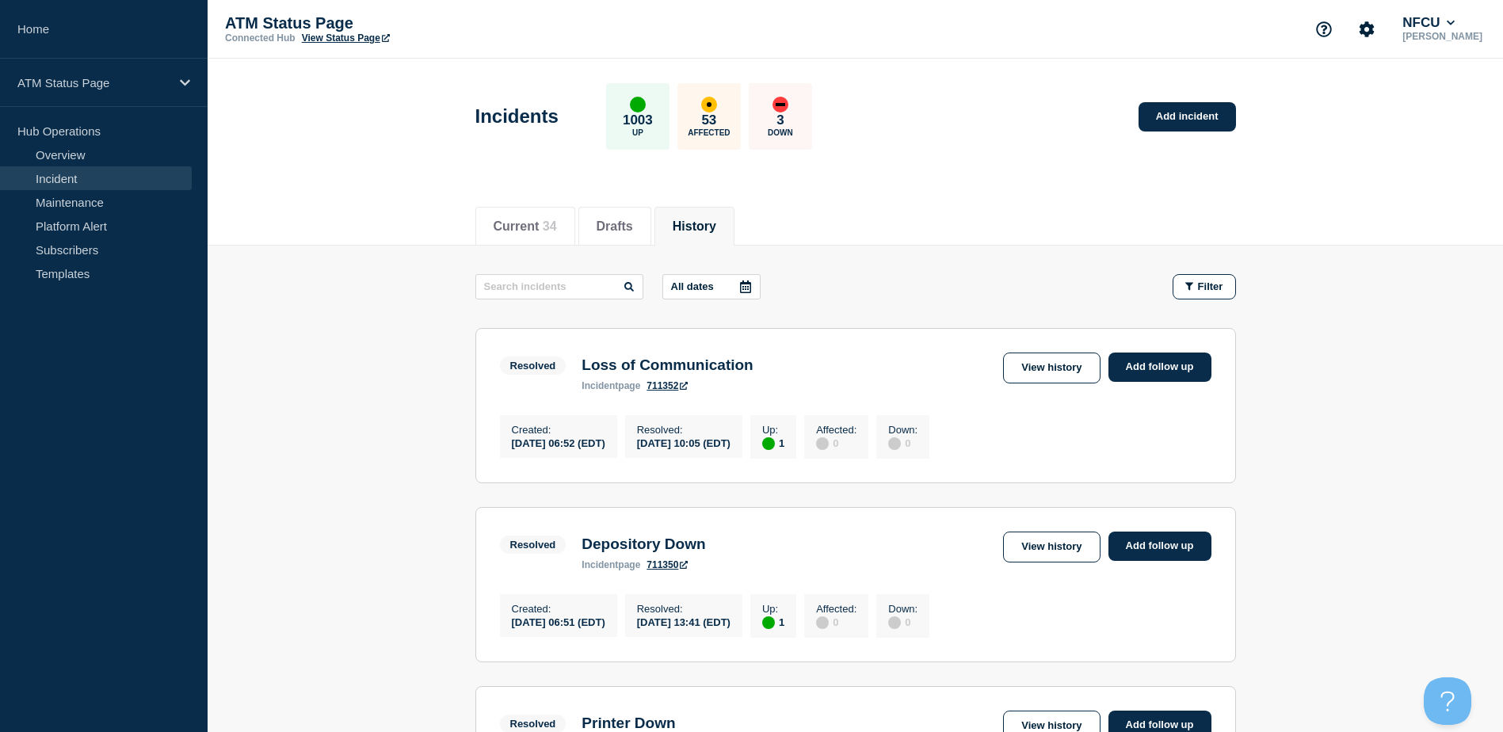
click at [751, 288] on icon at bounding box center [745, 287] width 11 height 13
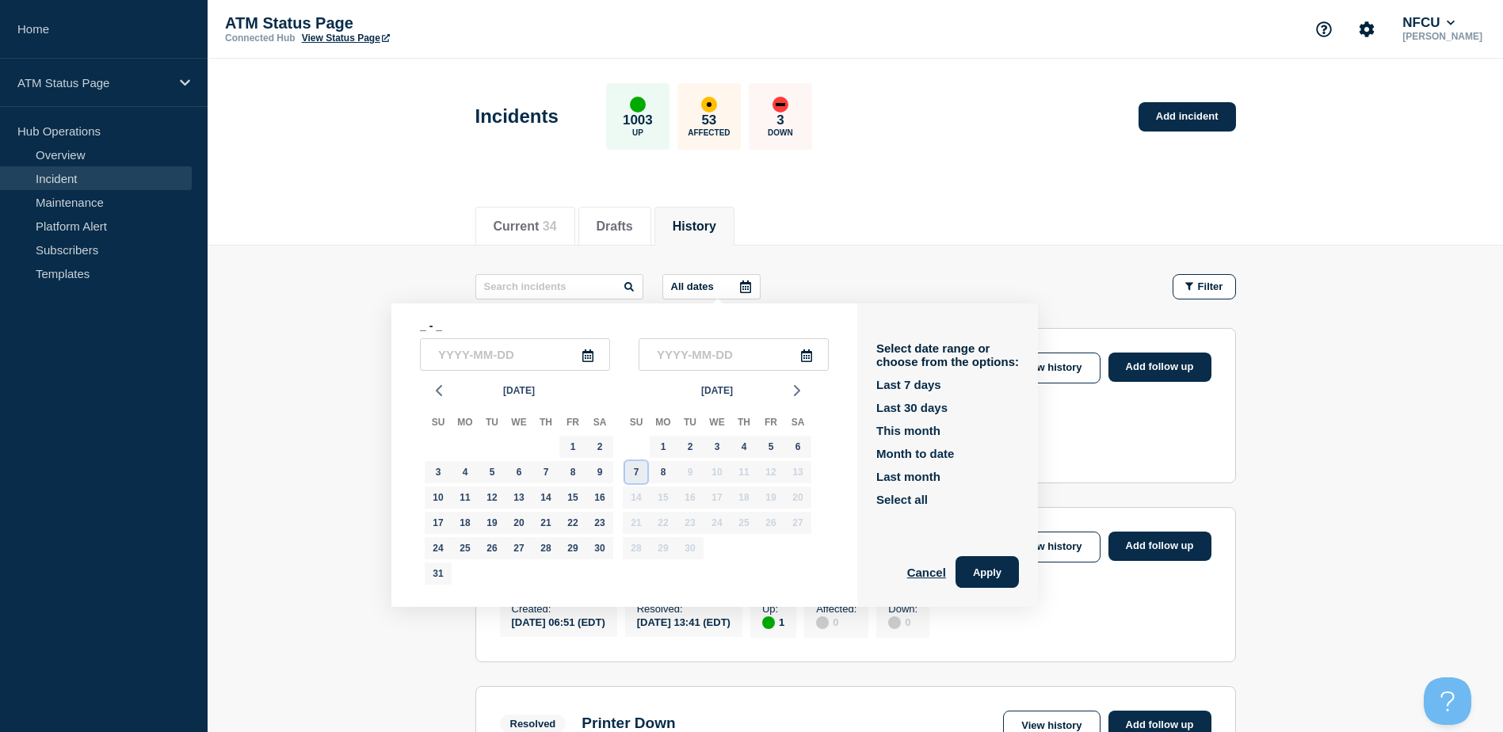
click at [640, 471] on div "7" at bounding box center [636, 472] width 22 height 22
type input "2025-09-07"
click at [640, 471] on div "7" at bounding box center [636, 472] width 22 height 22
type input "2025-09-07"
click at [988, 578] on button "Apply" at bounding box center [987, 572] width 63 height 32
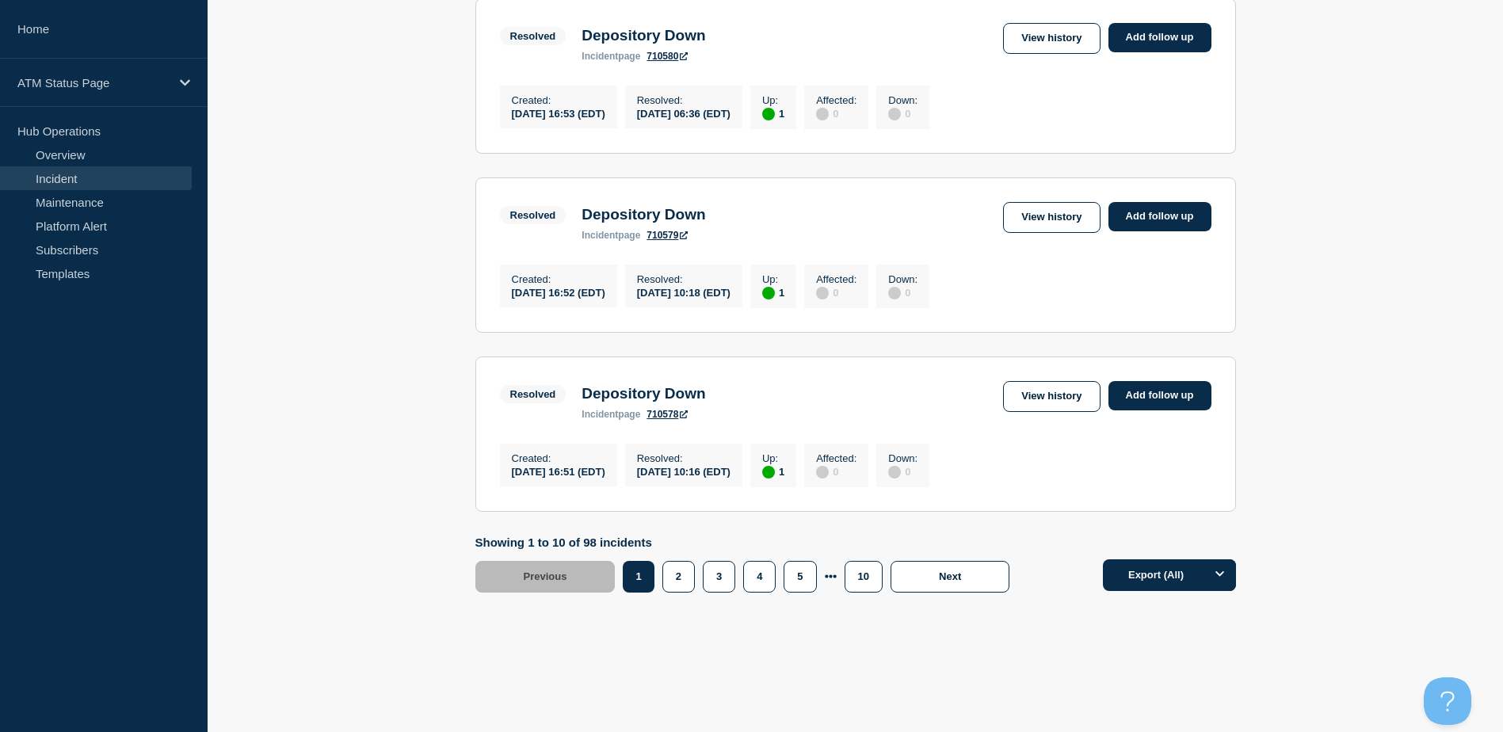
scroll to position [1642, 0]
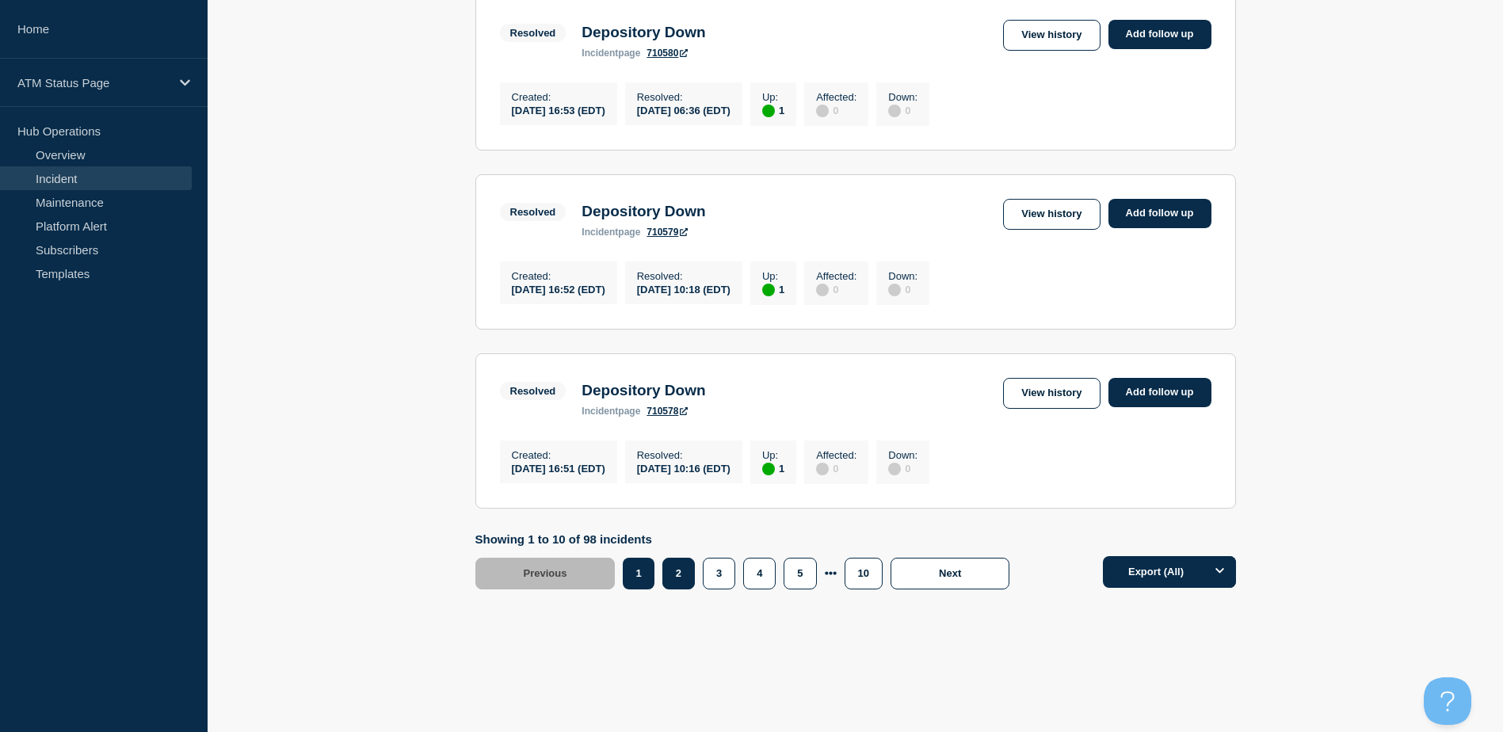
click at [676, 573] on button "2" at bounding box center [679, 574] width 32 height 32
click at [727, 572] on button "3" at bounding box center [719, 574] width 32 height 32
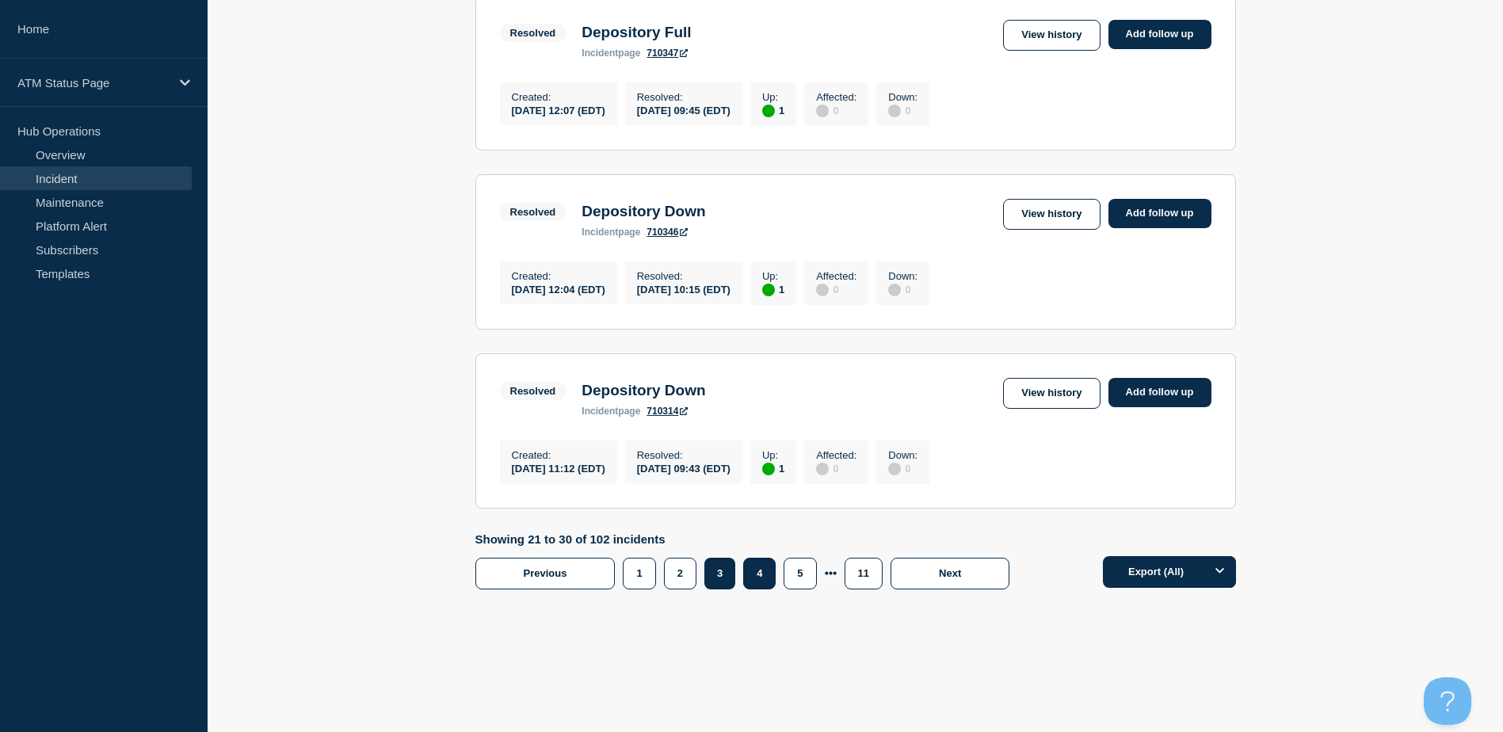
click at [768, 572] on button "4" at bounding box center [759, 574] width 32 height 32
click at [802, 575] on button "5" at bounding box center [800, 574] width 32 height 32
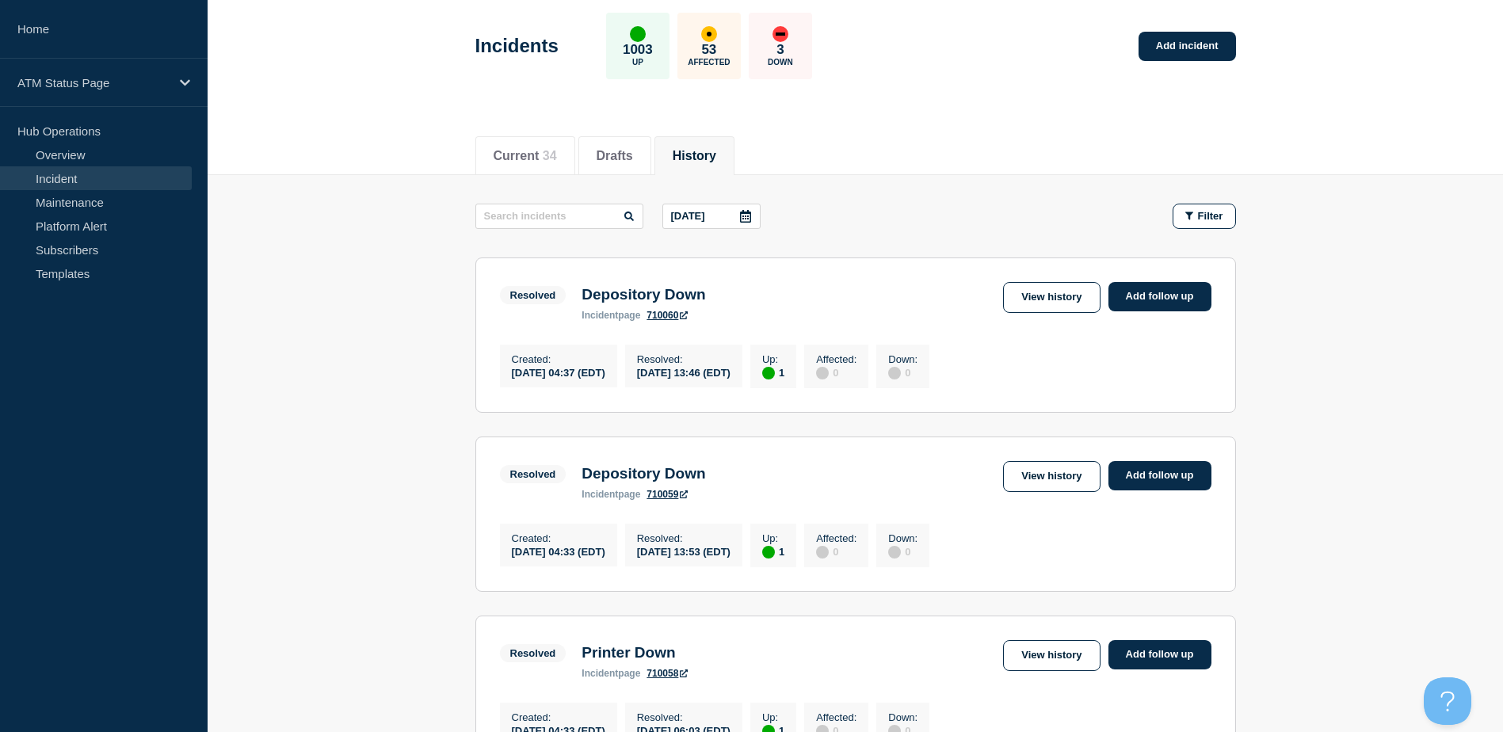
scroll to position [57, 0]
